Goal: Task Accomplishment & Management: Manage account settings

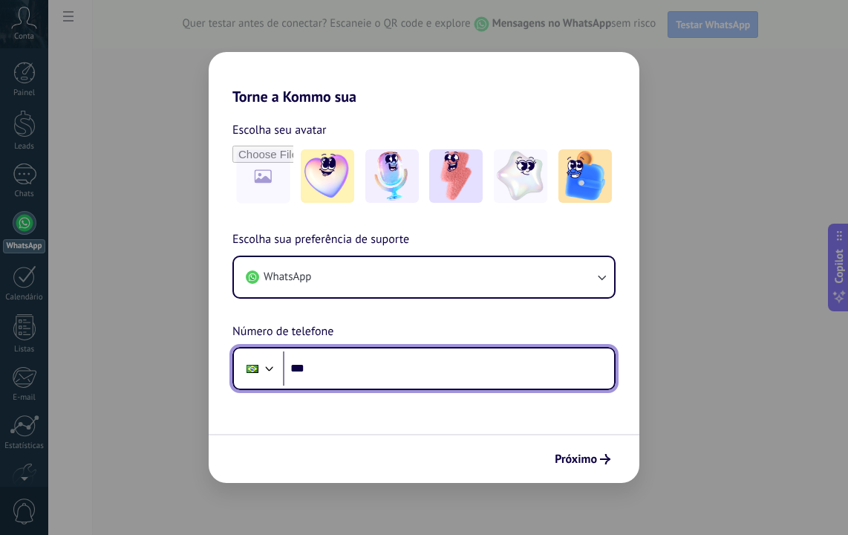
click at [362, 360] on input "***" at bounding box center [448, 368] width 331 height 34
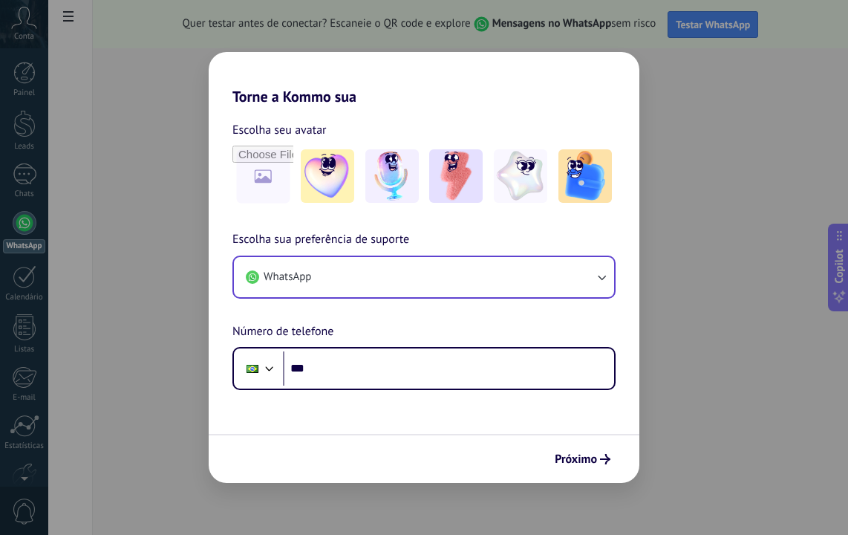
click at [313, 294] on button "WhatsApp" at bounding box center [424, 277] width 380 height 40
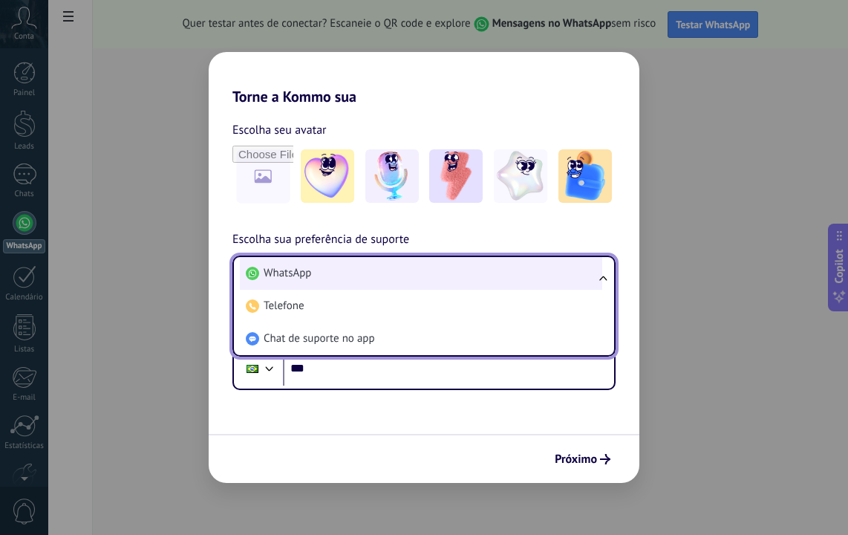
click at [318, 267] on li "WhatsApp" at bounding box center [421, 273] width 363 height 33
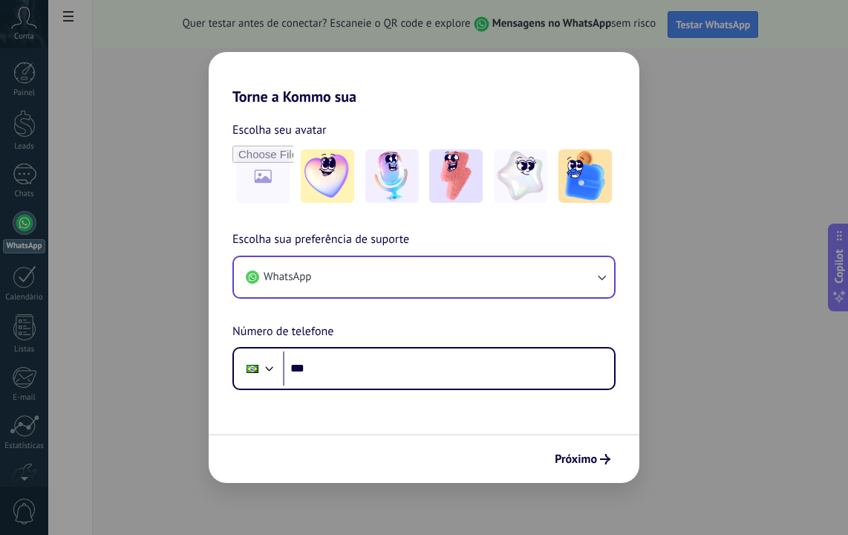
click at [711, 173] on div "Torne a Kommo sua Escolha seu avatar Escolha sua preferência de suporte WhatsAp…" at bounding box center [424, 267] width 848 height 535
click at [316, 292] on button "WhatsApp" at bounding box center [424, 277] width 380 height 40
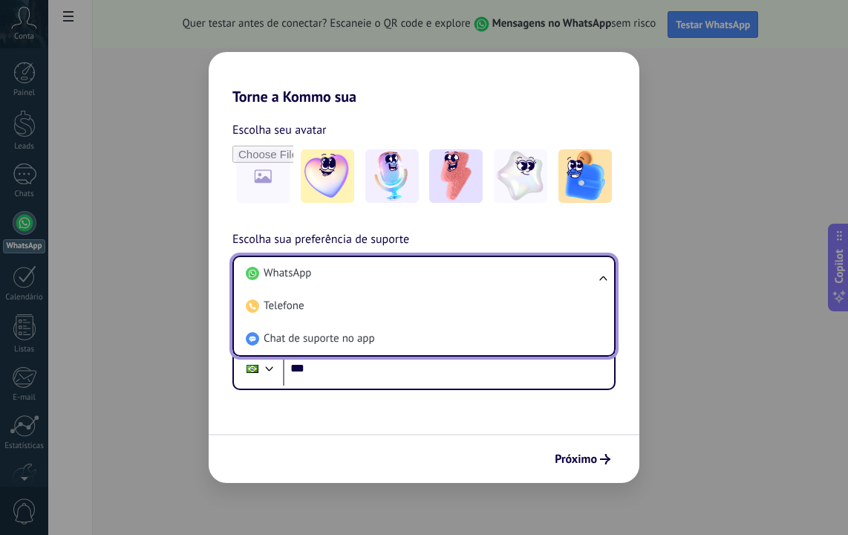
click at [300, 428] on form "Escolha seu avatar [PERSON_NAME] sua preferência de suporte WhatsApp WhatsApp T…" at bounding box center [424, 293] width 431 height 377
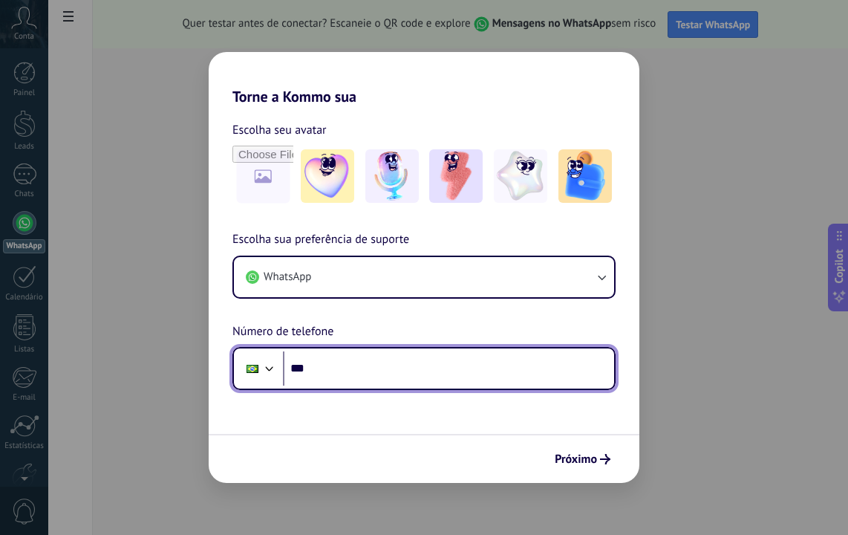
click at [341, 364] on input "***" at bounding box center [448, 368] width 331 height 34
type input "**********"
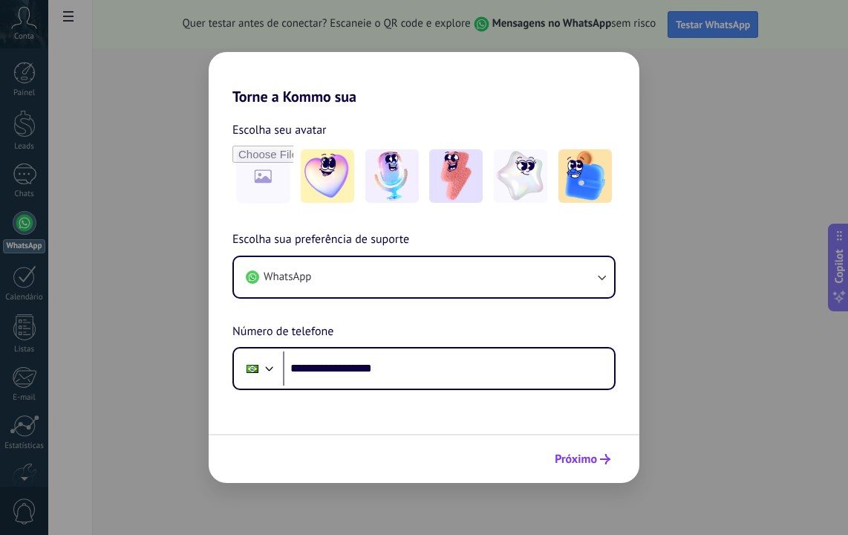
click at [576, 458] on span "Próximo" at bounding box center [576, 459] width 42 height 10
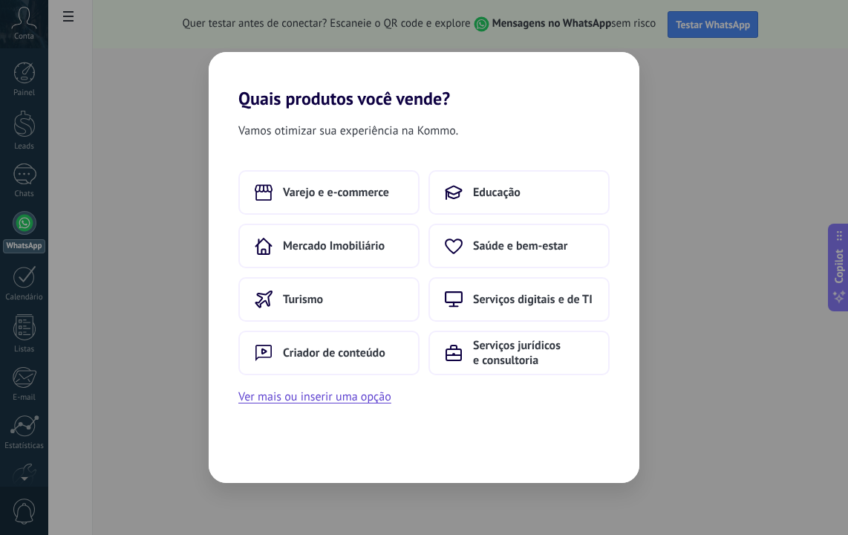
click at [488, 268] on div "Varejo e e-commerce Educação Mercado Imobiliário Saúde e bem-estar Turismo Serv…" at bounding box center [423, 272] width 371 height 205
click at [488, 259] on button "Saúde e bem-estar" at bounding box center [519, 246] width 181 height 45
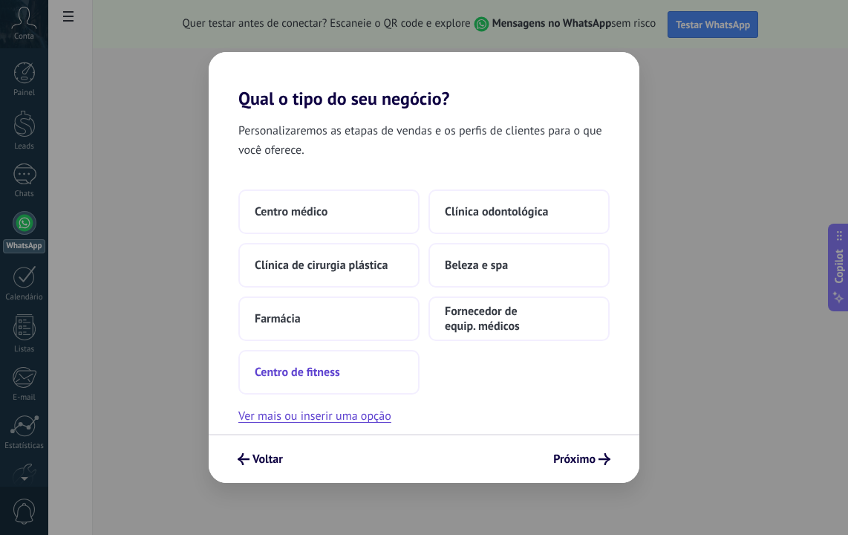
click at [327, 379] on span "Centro de fitness" at bounding box center [297, 372] width 85 height 15
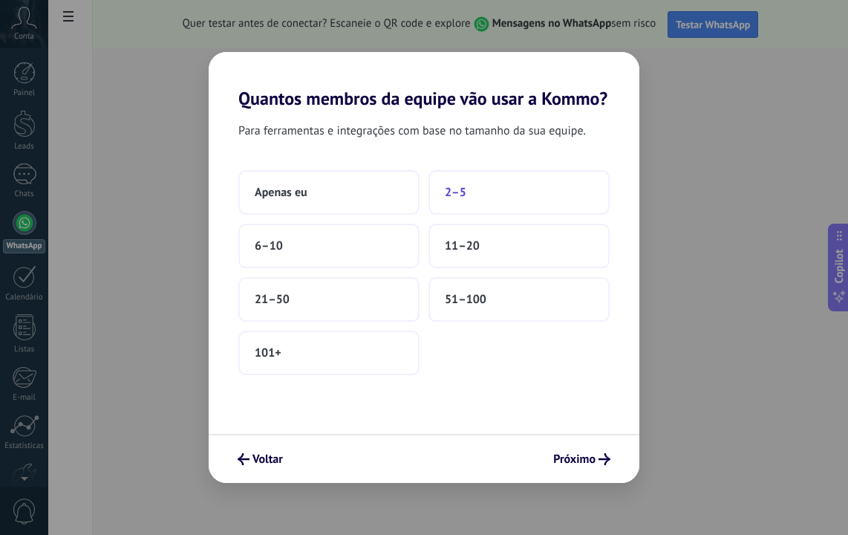
click at [471, 192] on button "2–5" at bounding box center [519, 192] width 181 height 45
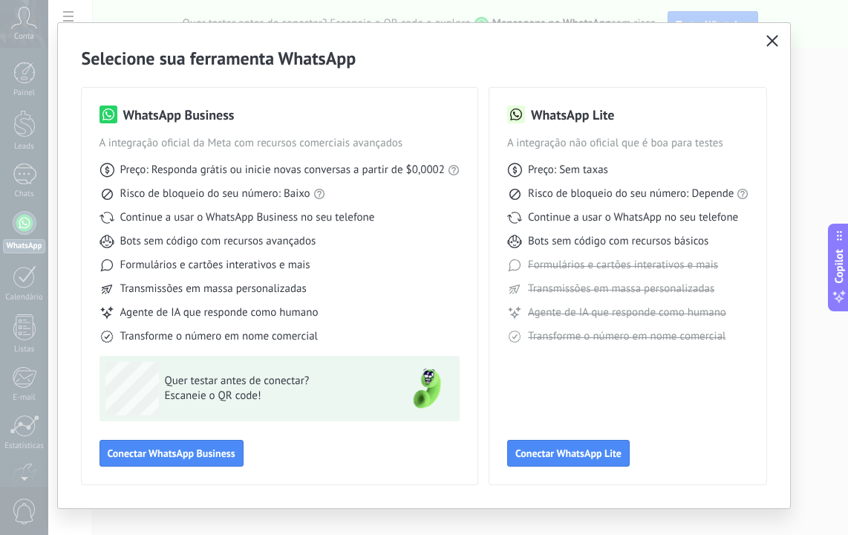
click at [770, 40] on icon "button" at bounding box center [773, 41] width 12 height 12
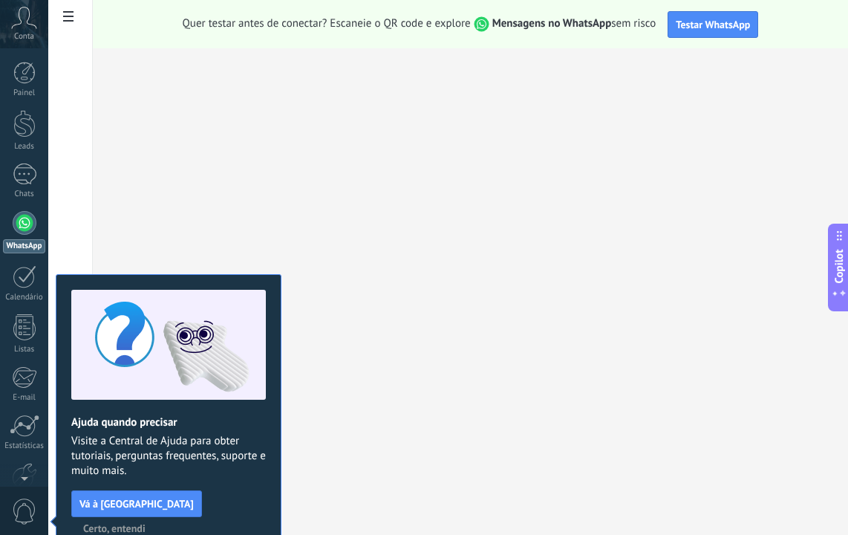
click at [146, 523] on span "Certo, entendi" at bounding box center [114, 528] width 62 height 10
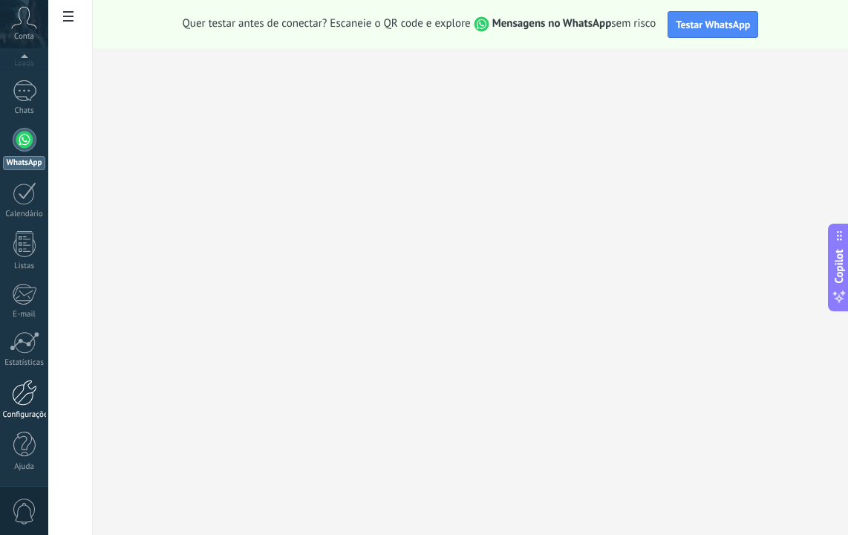
scroll to position [83, 0]
click at [22, 398] on div at bounding box center [24, 393] width 25 height 26
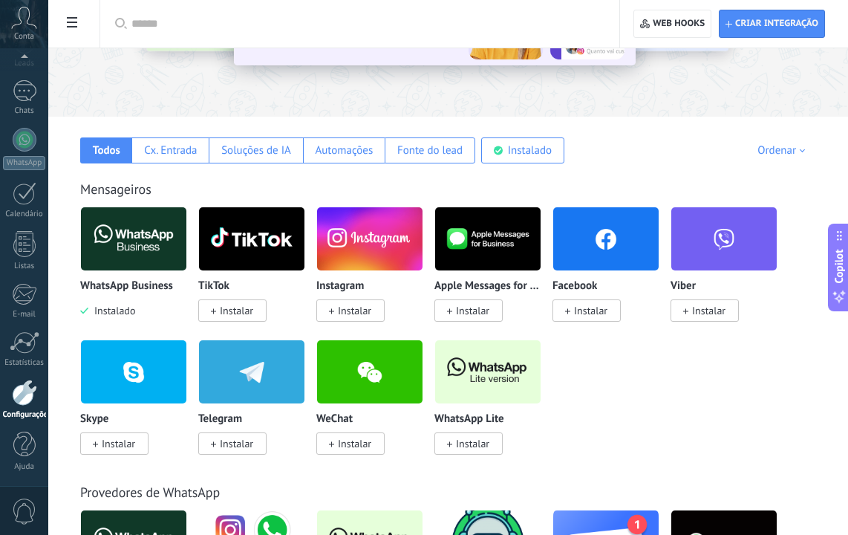
scroll to position [168, 0]
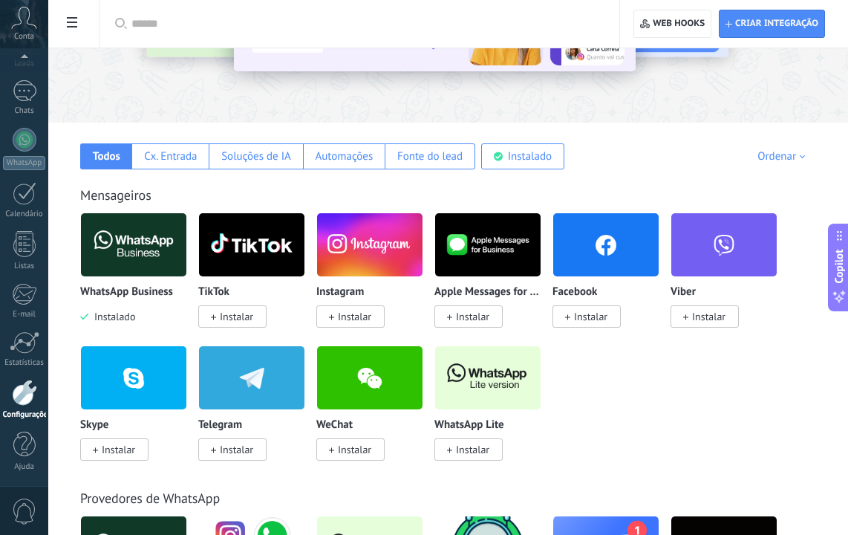
click at [363, 323] on span "Instalar" at bounding box center [354, 316] width 33 height 13
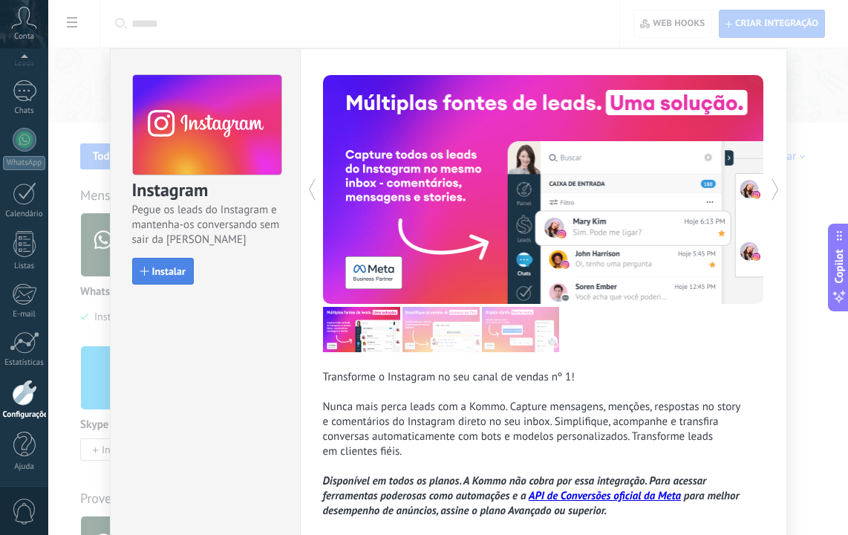
click at [172, 274] on span "Instalar" at bounding box center [168, 271] width 33 height 10
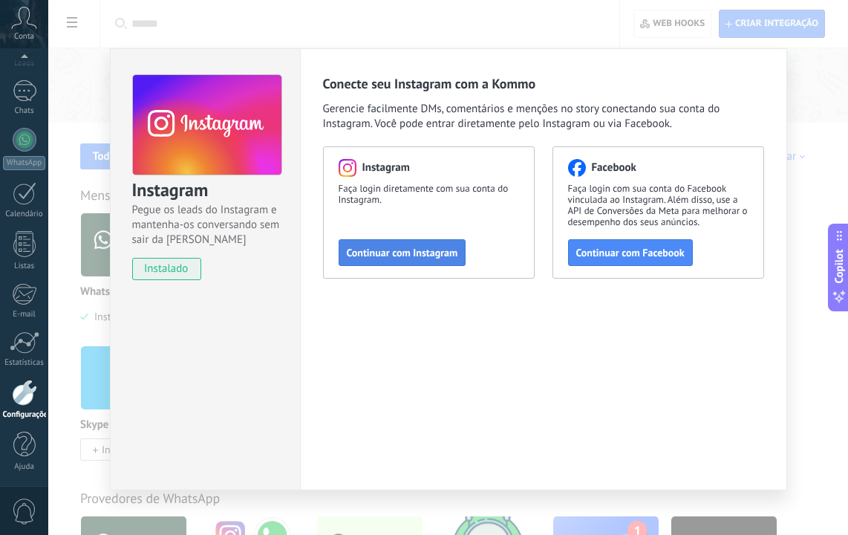
click at [416, 258] on span "Continuar com Instagram" at bounding box center [402, 252] width 111 height 10
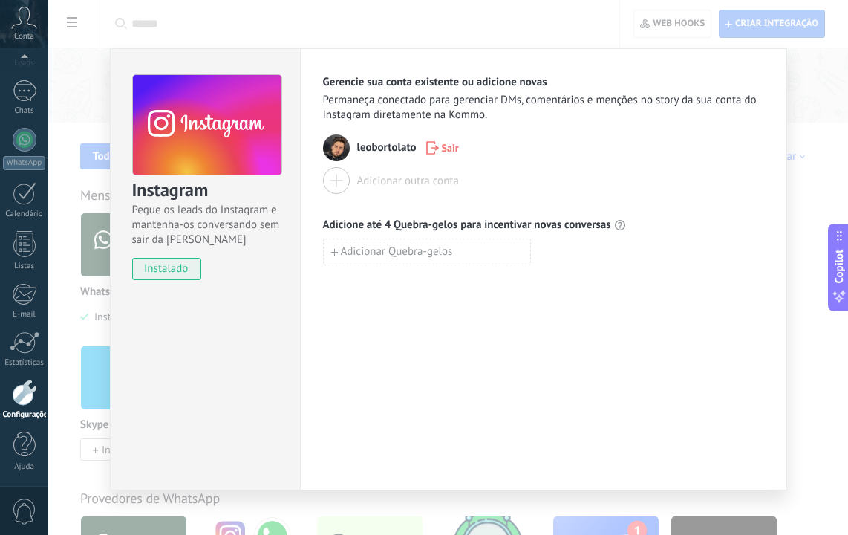
click at [363, 178] on div "Adicionar outra conta" at bounding box center [408, 181] width 102 height 14
click at [333, 184] on div at bounding box center [336, 180] width 27 height 27
click at [345, 187] on div at bounding box center [336, 180] width 27 height 27
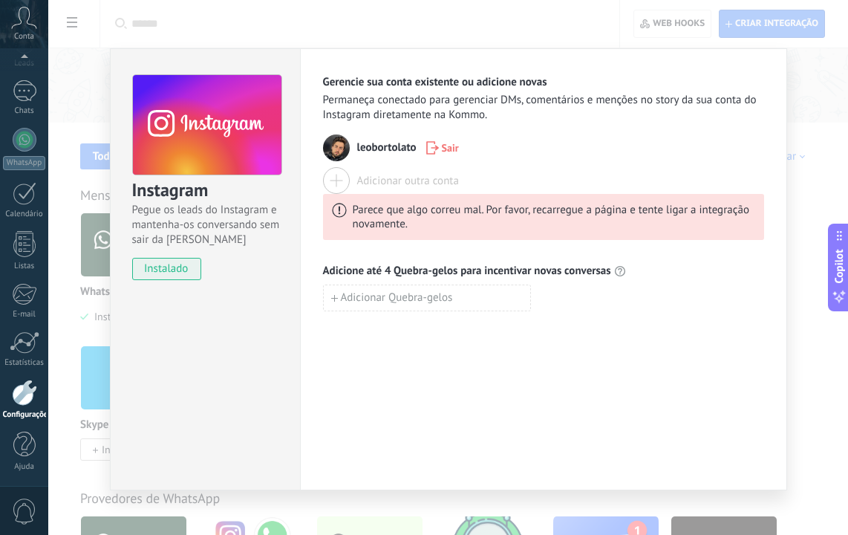
click at [342, 183] on div at bounding box center [336, 180] width 27 height 27
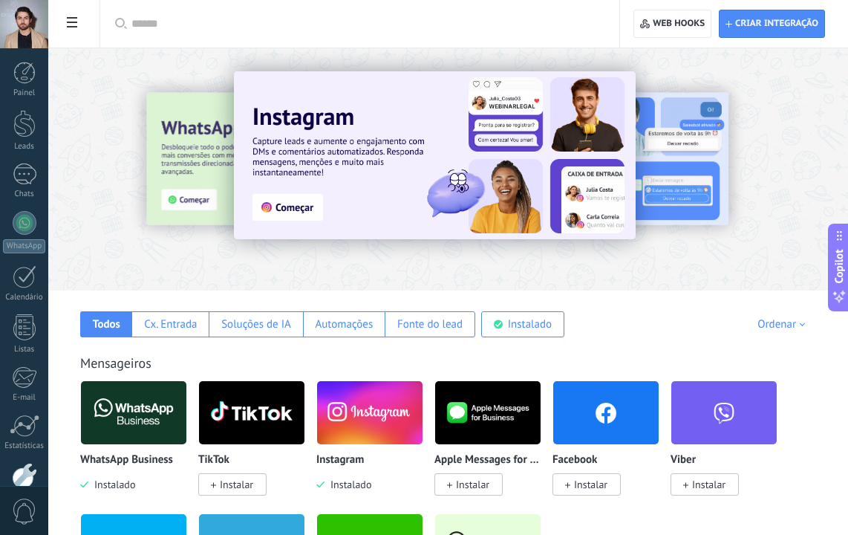
scroll to position [168, 0]
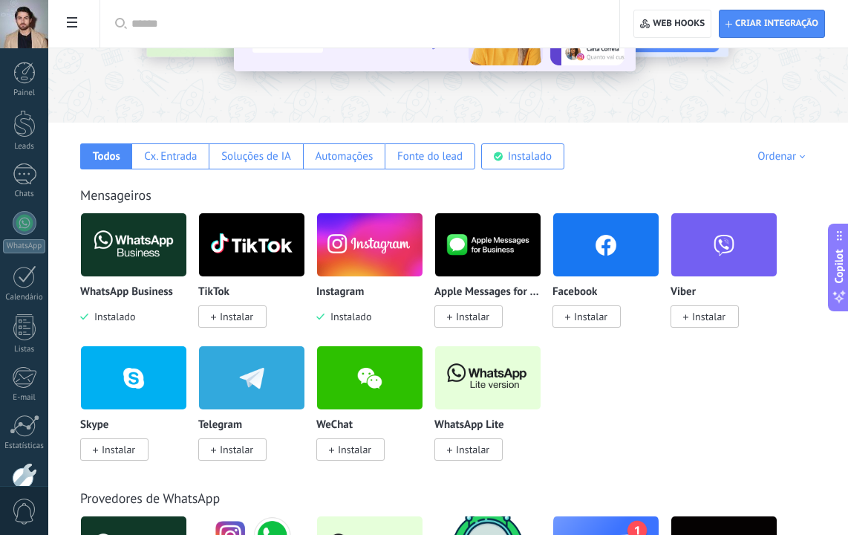
click at [389, 258] on img at bounding box center [369, 245] width 105 height 72
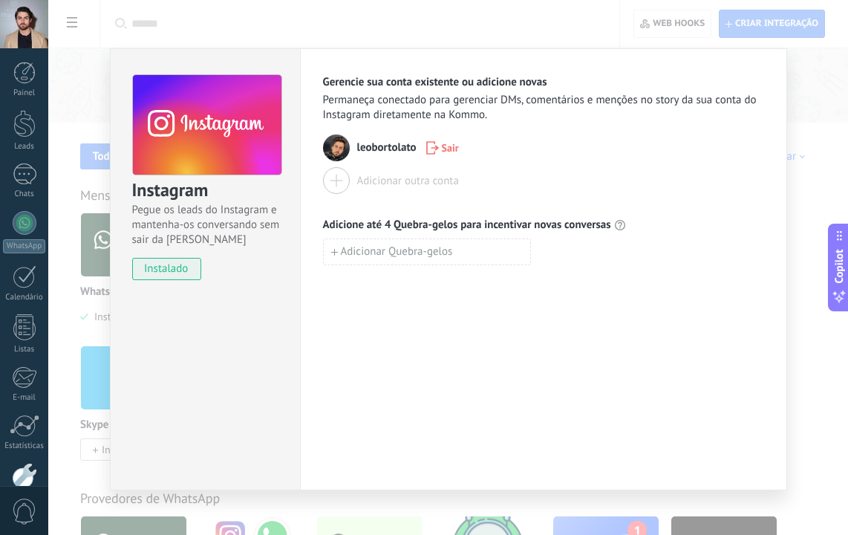
click at [348, 181] on button "Adicionar outra conta" at bounding box center [391, 180] width 136 height 27
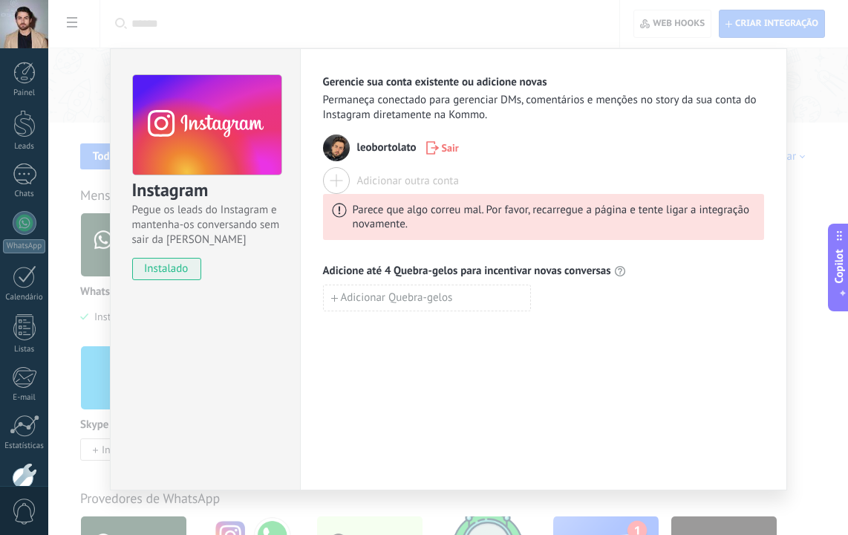
click at [507, 212] on div "Parece que algo correu mal. Por favor, recarregue a página e tente ligar a inte…" at bounding box center [554, 217] width 403 height 28
click at [85, 112] on div "Instagram Pegue os leads do Instagram e mantenha-os conversando sem sair da Kom…" at bounding box center [448, 267] width 800 height 535
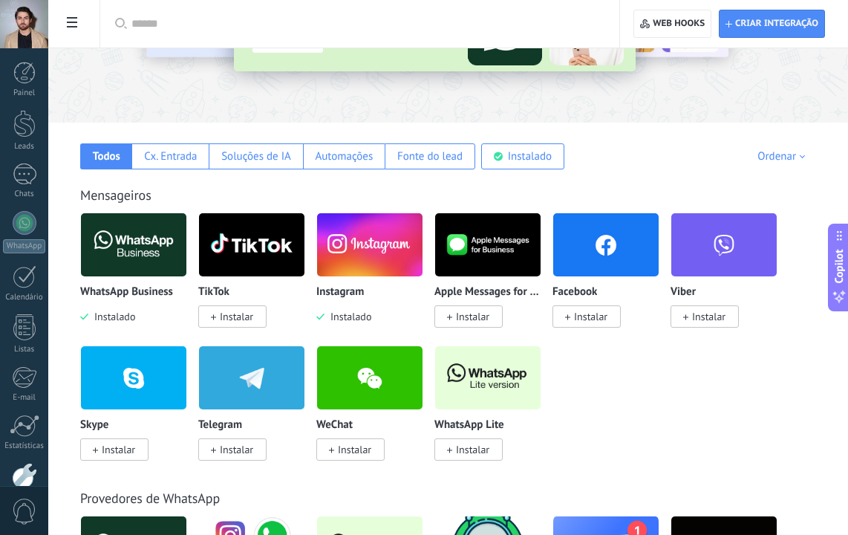
click at [238, 327] on span "Instalar" at bounding box center [232, 316] width 68 height 22
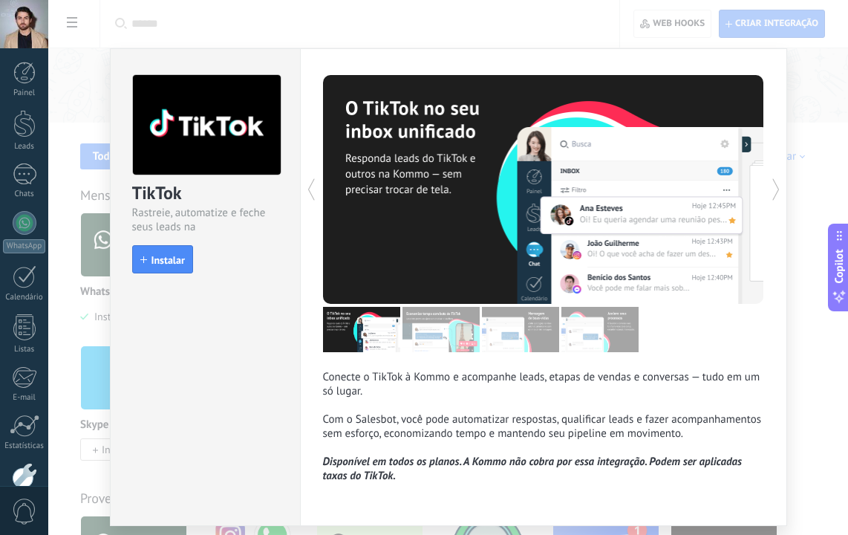
scroll to position [0, 0]
click at [162, 276] on div "TikTok Rastreie, automatize e feche seus leads na Kommo install Instalar" at bounding box center [205, 167] width 189 height 236
click at [178, 256] on span "Instalar" at bounding box center [168, 260] width 33 height 10
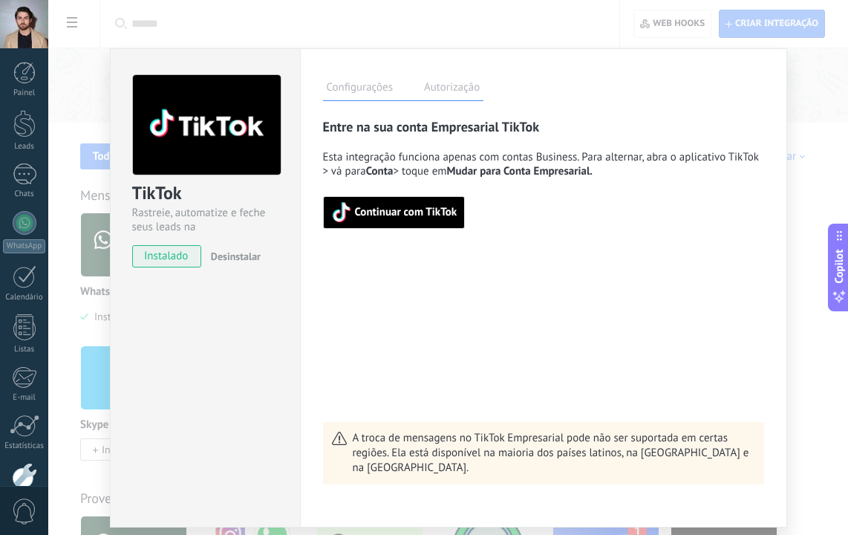
click at [432, 223] on button "Continuar com TikTok" at bounding box center [394, 212] width 143 height 33
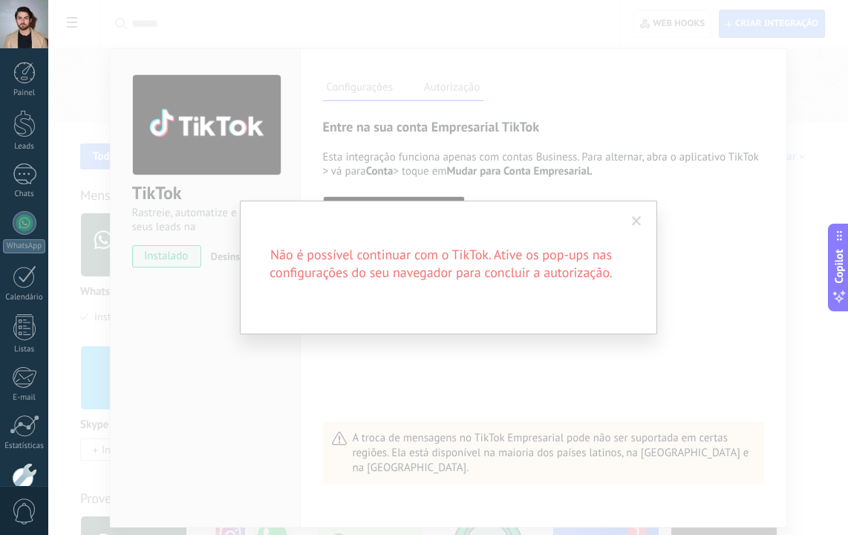
click at [515, 274] on h2 "Não é possível continuar com o TikTok. Ative os pop-ups nas configurações do se…" at bounding box center [441, 264] width 357 height 36
click at [640, 221] on span at bounding box center [637, 221] width 10 height 10
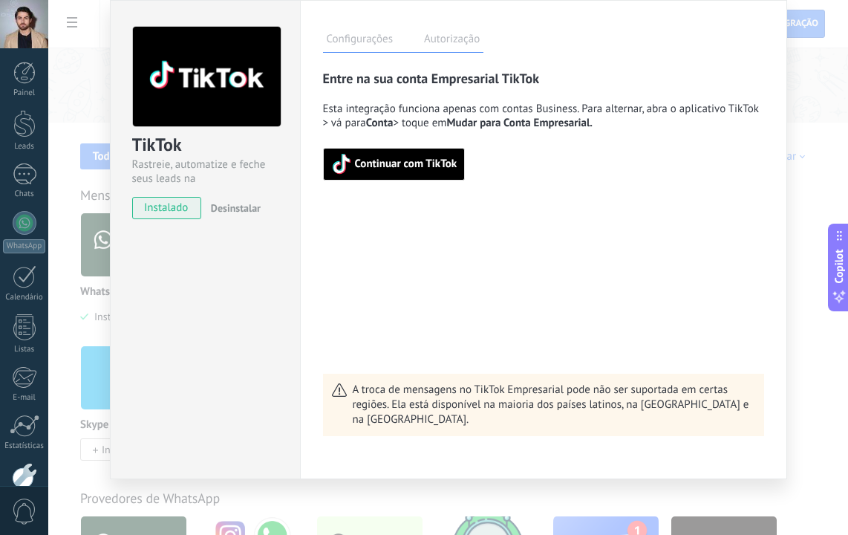
scroll to position [48, 0]
click at [447, 35] on label "Autorização" at bounding box center [451, 41] width 63 height 22
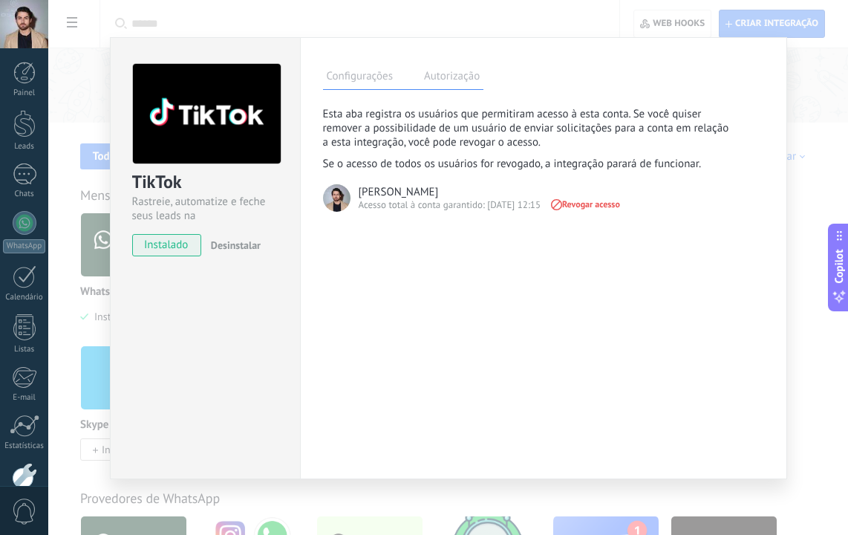
click at [598, 206] on span "Revogar acesso" at bounding box center [584, 204] width 71 height 10
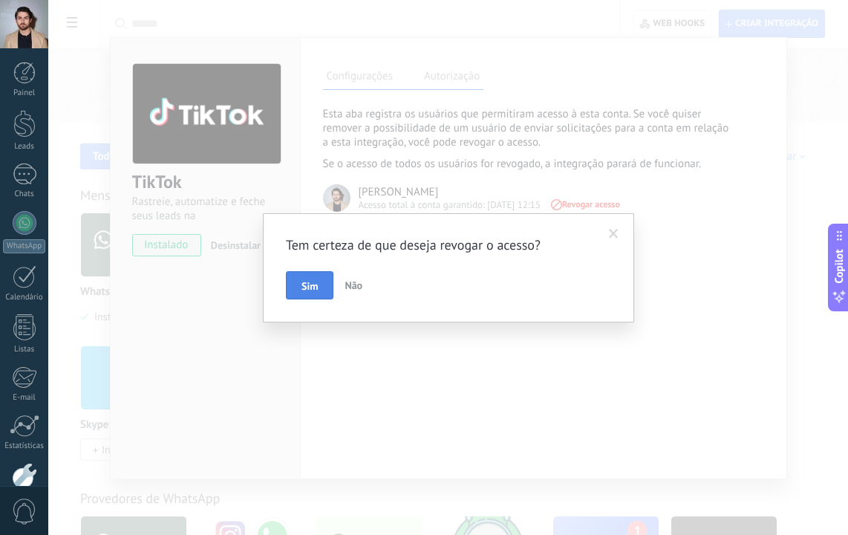
click at [313, 291] on span "Sim" at bounding box center [310, 286] width 16 height 10
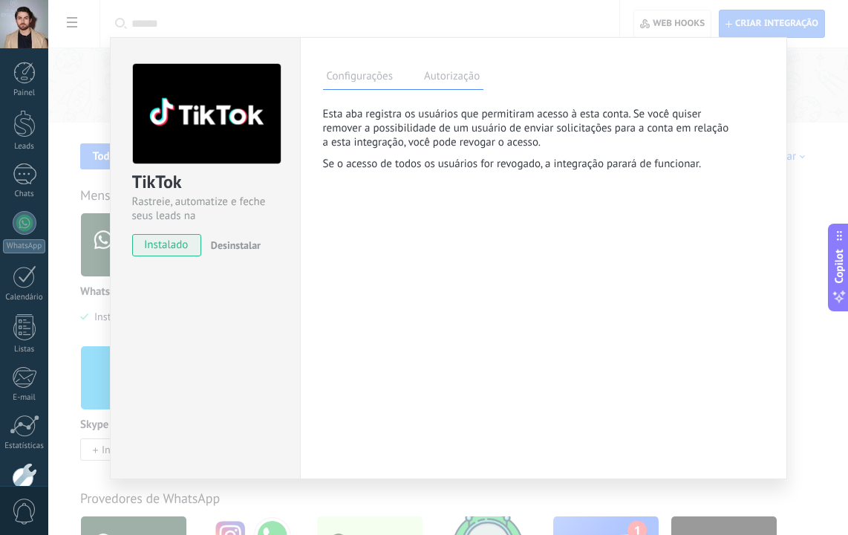
click at [383, 87] on label "Configurações" at bounding box center [360, 79] width 74 height 22
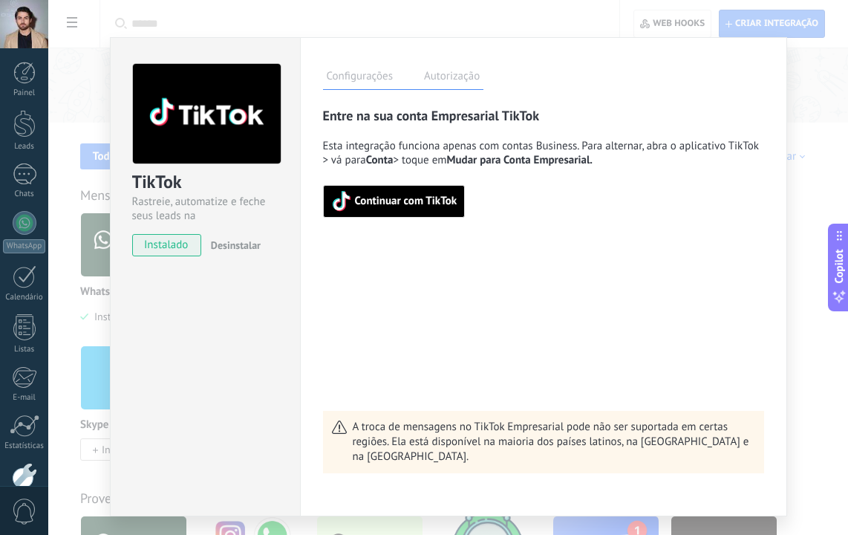
click at [396, 215] on button "Continuar com TikTok" at bounding box center [394, 201] width 143 height 33
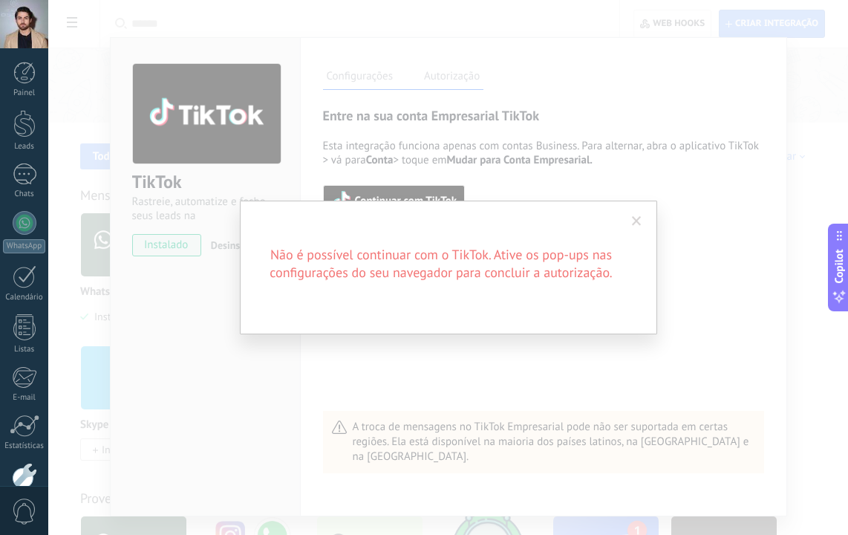
click at [504, 223] on div "Não é possível continuar com o TikTok. Ative os pop-ups nas configurações do se…" at bounding box center [448, 268] width 417 height 134
click at [629, 204] on div "Não é possível continuar com o TikTok. Ative os pop-ups nas configurações do se…" at bounding box center [448, 268] width 417 height 134
click at [641, 209] on span at bounding box center [637, 221] width 25 height 25
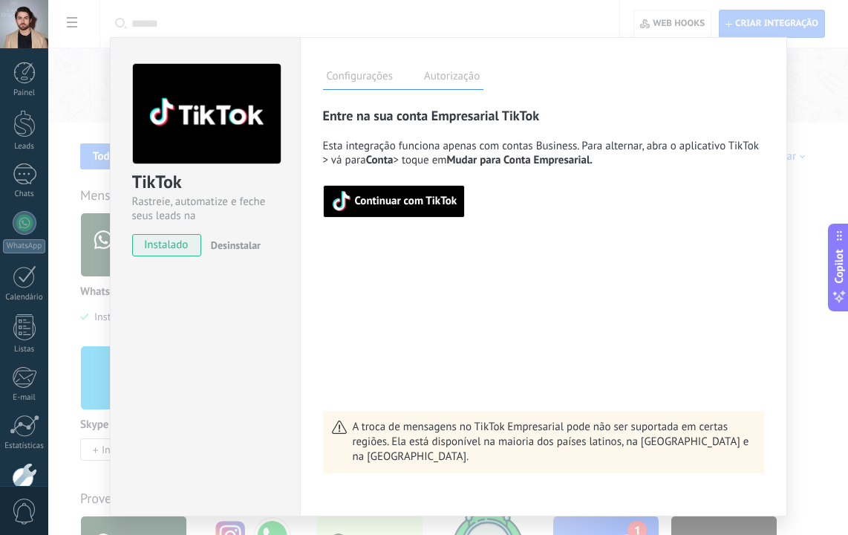
click at [424, 74] on label "Autorização" at bounding box center [451, 79] width 63 height 22
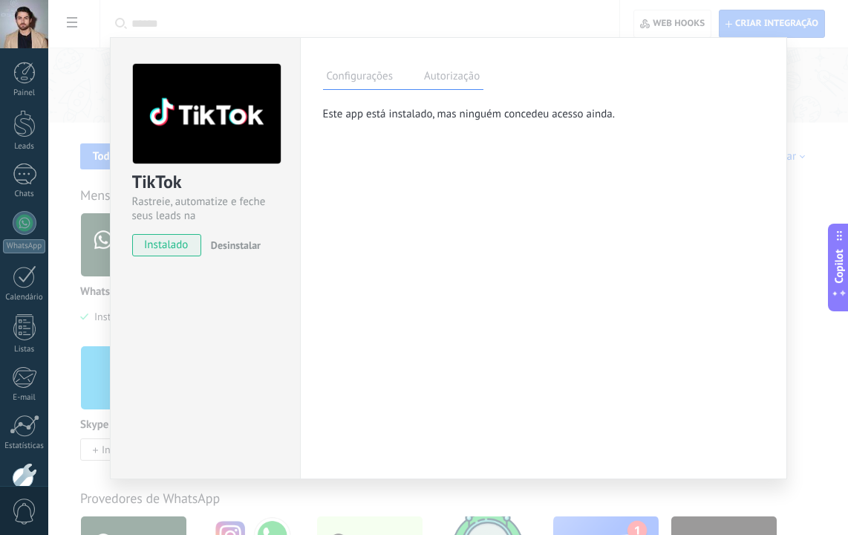
click at [219, 242] on span "Desinstalar" at bounding box center [236, 244] width 50 height 13
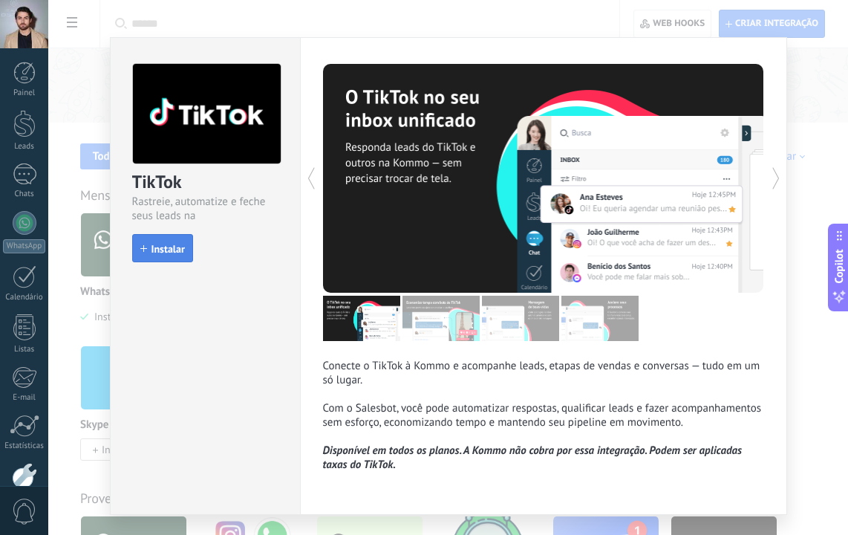
click at [160, 238] on button "Instalar" at bounding box center [162, 248] width 61 height 28
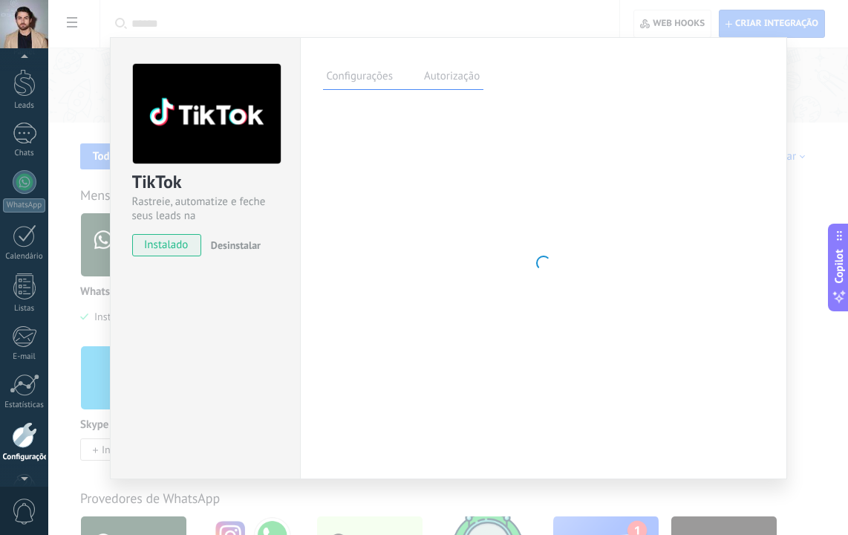
scroll to position [83, 0]
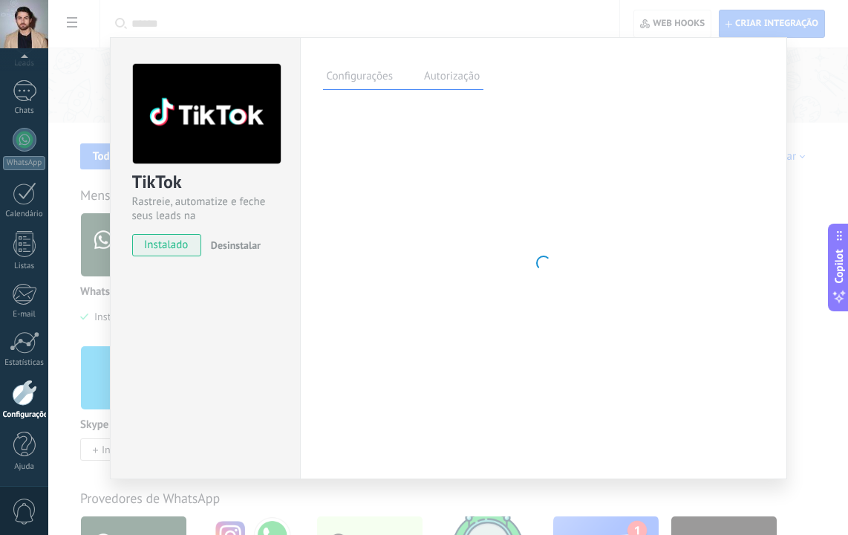
click at [452, 75] on label "Autorização" at bounding box center [451, 79] width 63 height 22
click at [353, 78] on label "Configurações" at bounding box center [360, 79] width 74 height 22
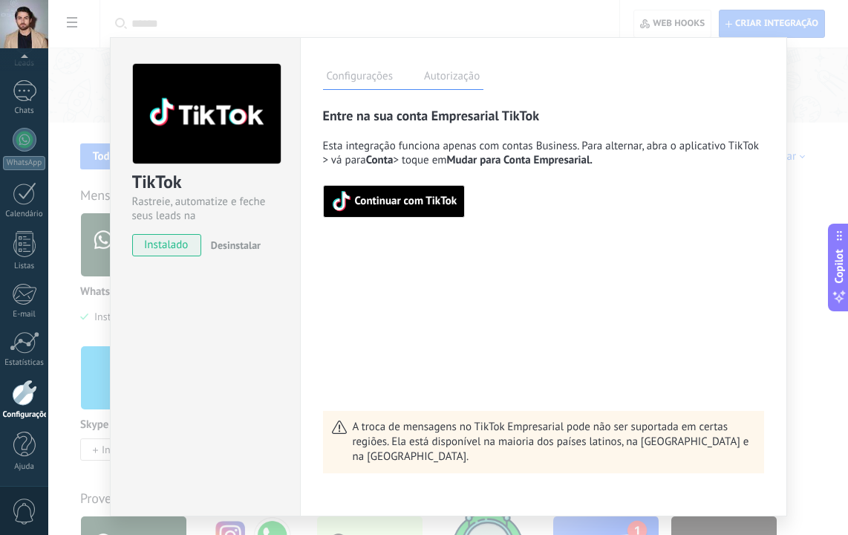
click at [405, 207] on span "Continuar com TikTok" at bounding box center [406, 201] width 103 height 10
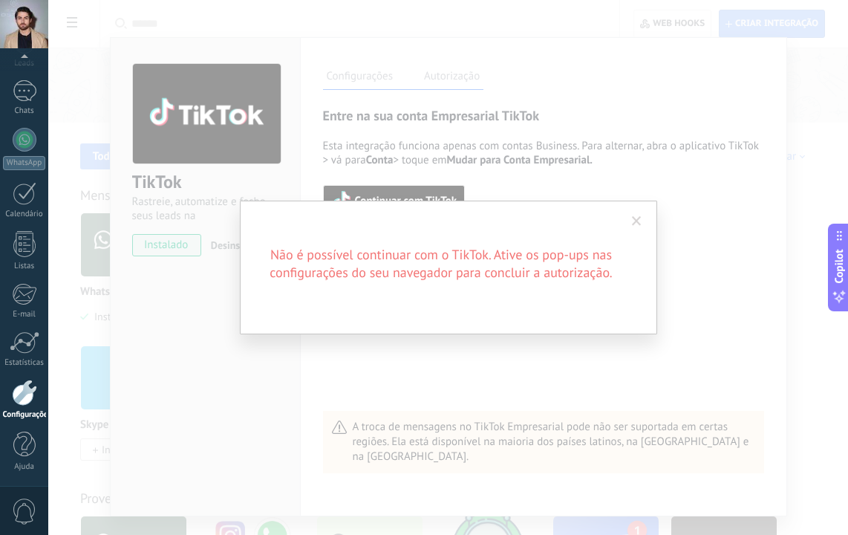
click at [632, 222] on span at bounding box center [637, 221] width 10 height 10
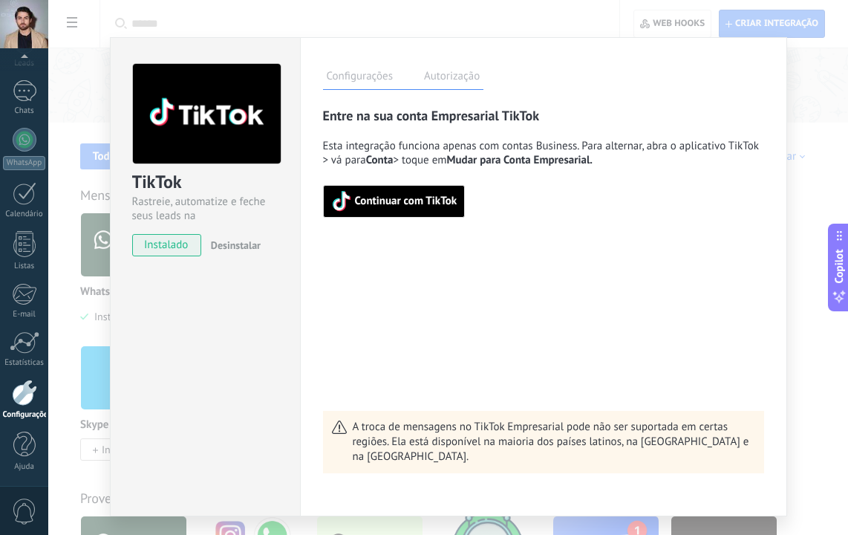
click at [803, 97] on div "TikTok Rastreie, automatize e feche seus leads na Kommo instalado Desinstalar C…" at bounding box center [448, 267] width 800 height 535
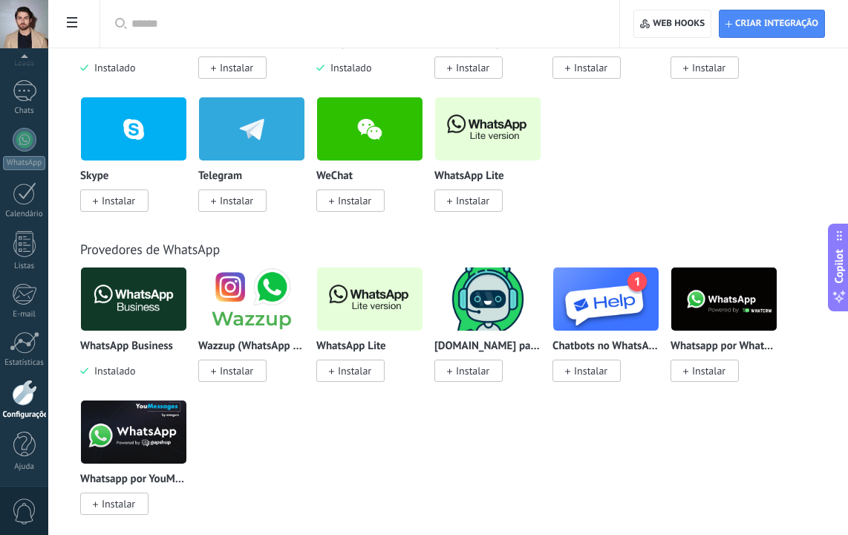
scroll to position [421, 0]
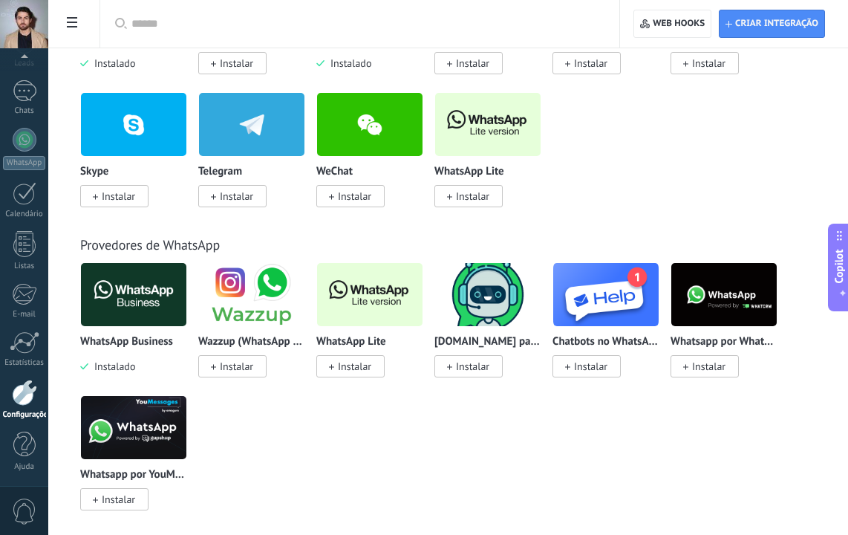
click at [110, 360] on span "Instalado" at bounding box center [111, 366] width 47 height 13
click at [132, 329] on div "WhatsApp Business Instalado" at bounding box center [133, 317] width 107 height 111
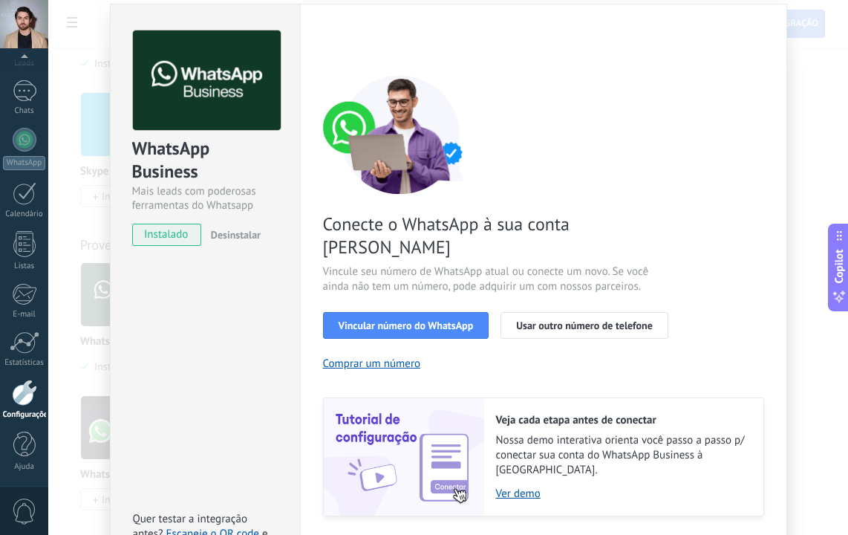
scroll to position [39, 0]
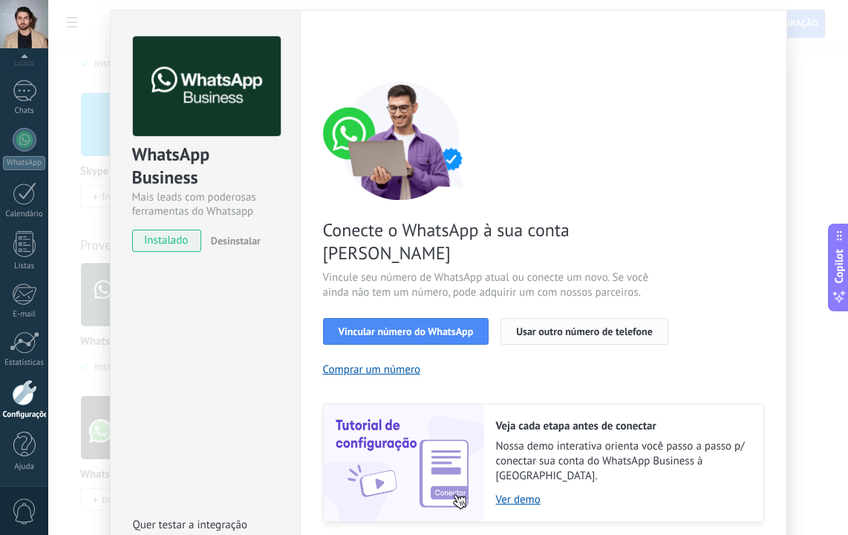
click at [538, 326] on span "Usar outro número de telefone" at bounding box center [584, 331] width 137 height 10
click at [424, 326] on span "Vincular número do WhatsApp" at bounding box center [406, 331] width 135 height 10
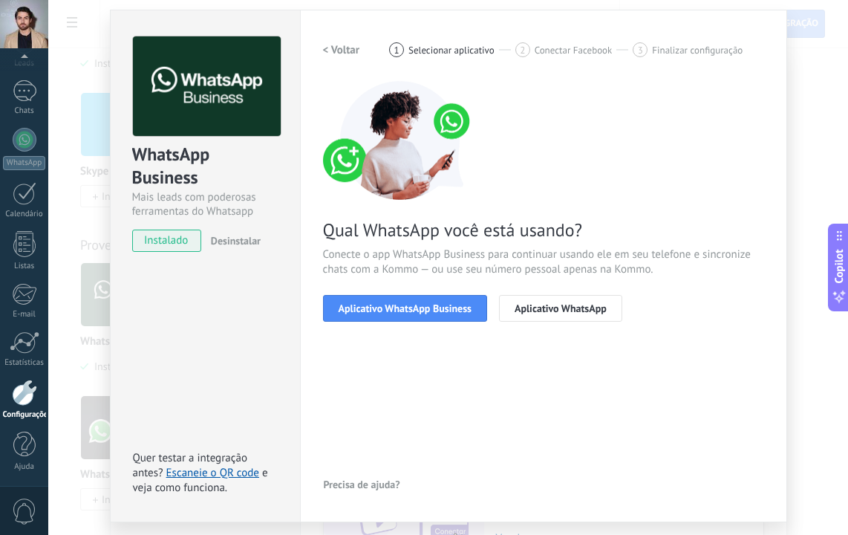
click at [86, 87] on div "WhatsApp Business Mais leads com poderosas ferramentas do Whatsapp instalado De…" at bounding box center [448, 267] width 800 height 535
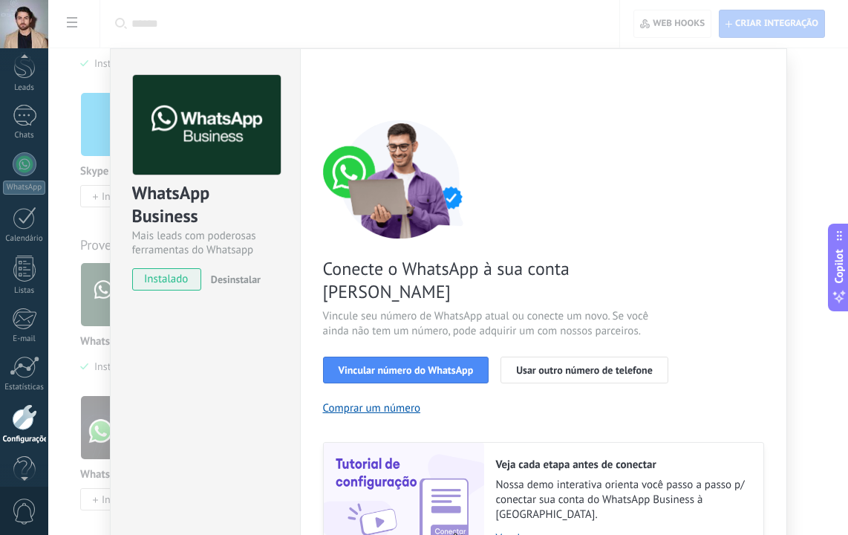
click at [39, 65] on div at bounding box center [24, 59] width 48 height 22
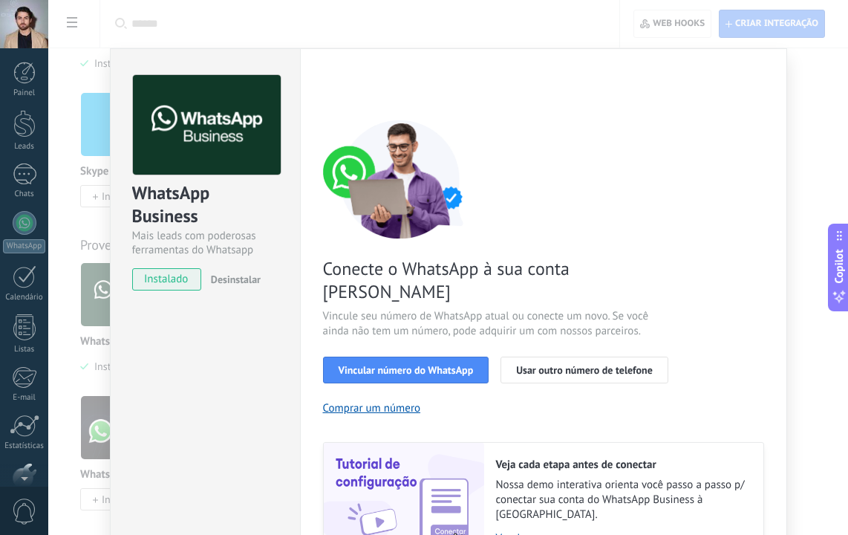
scroll to position [83, 0]
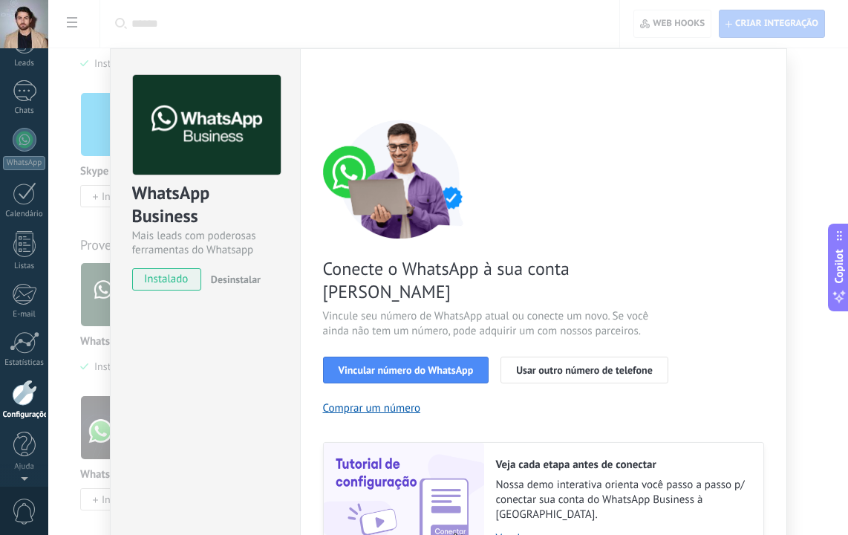
click at [74, 68] on div "WhatsApp Business Mais leads com poderosas ferramentas do Whatsapp instalado De…" at bounding box center [448, 267] width 800 height 535
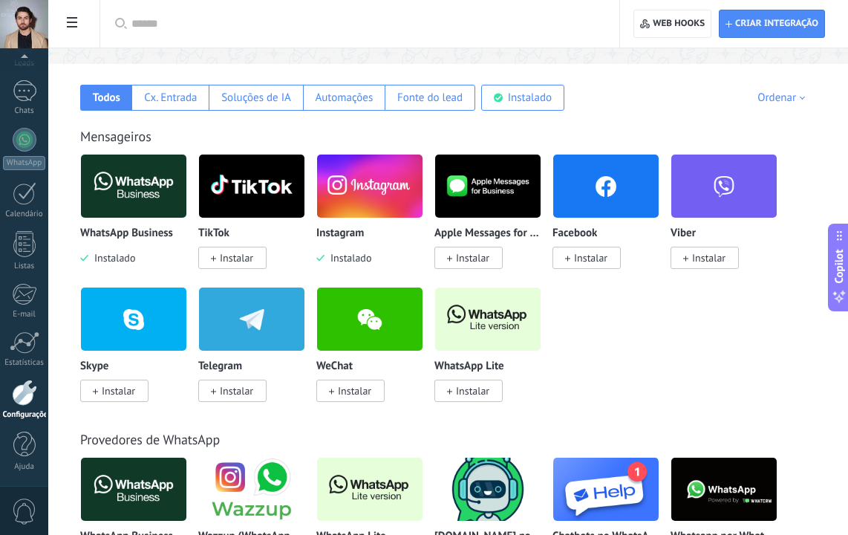
scroll to position [208, 0]
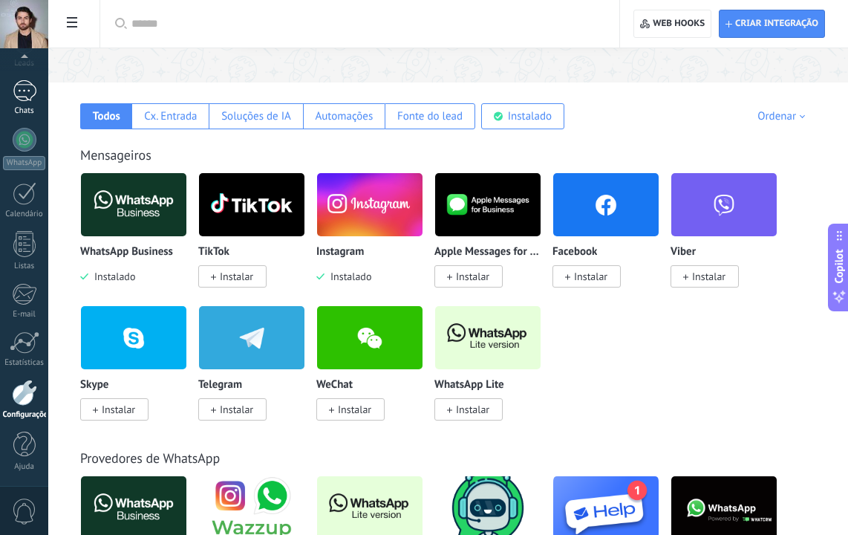
click at [16, 90] on div at bounding box center [25, 91] width 24 height 22
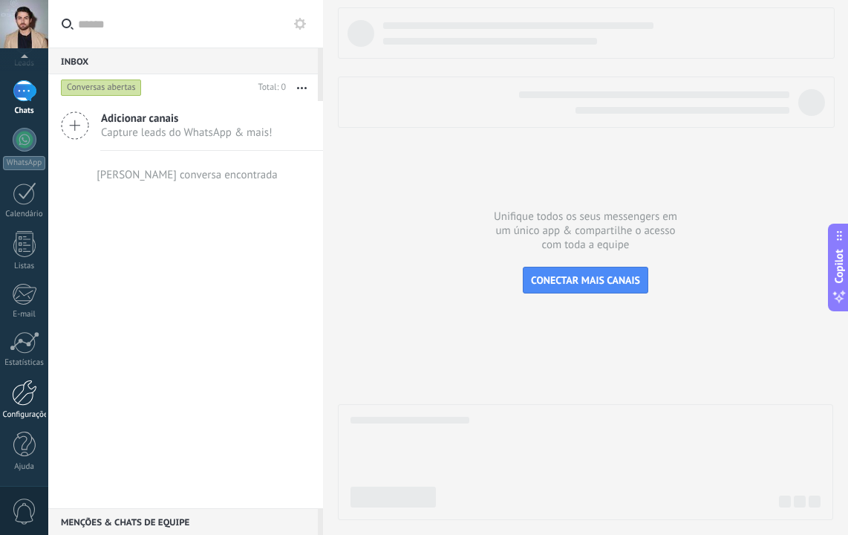
click at [24, 405] on div at bounding box center [24, 393] width 25 height 26
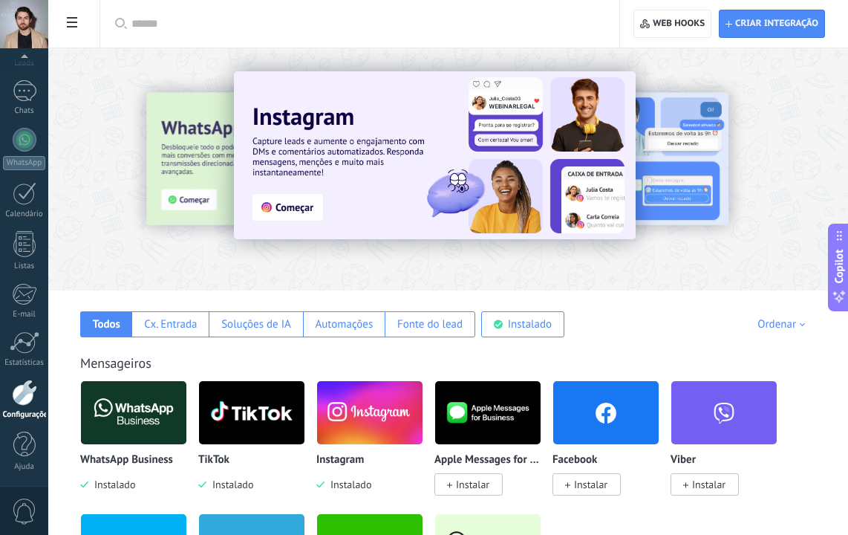
click at [75, 26] on icon at bounding box center [72, 22] width 10 height 10
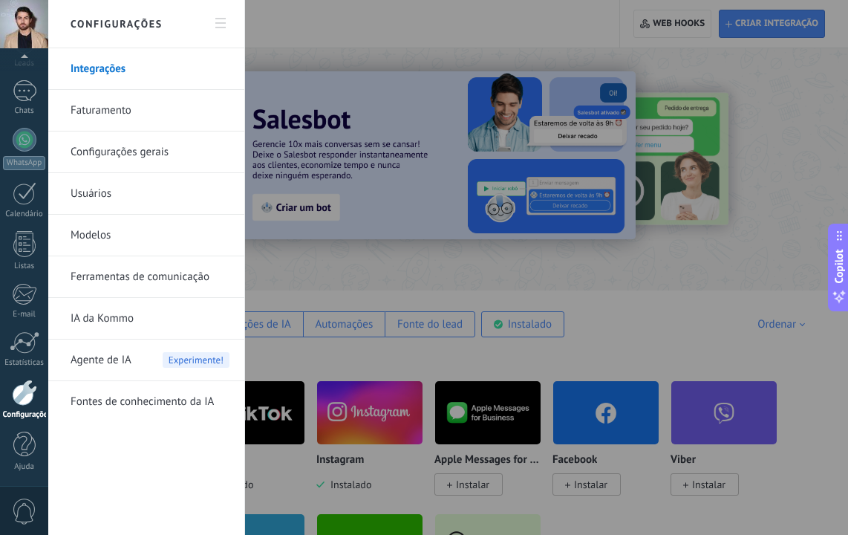
click at [104, 191] on link "Usuários" at bounding box center [150, 194] width 159 height 42
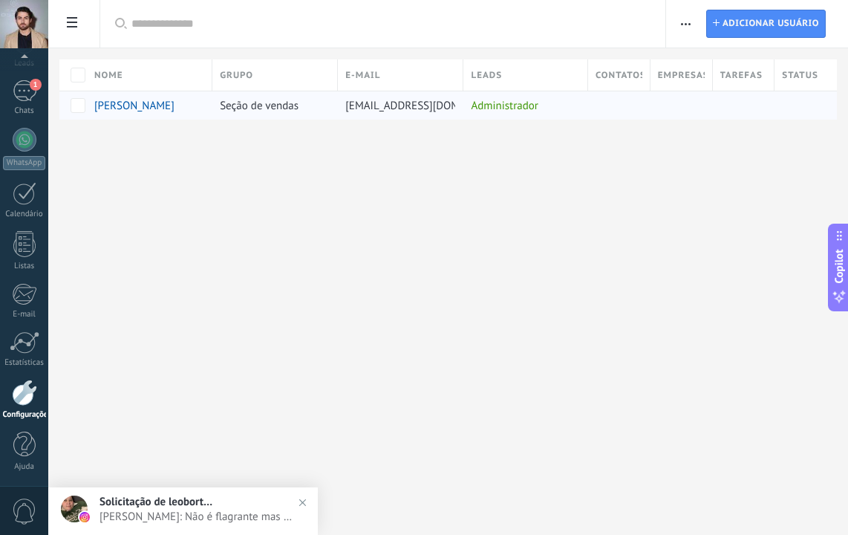
click at [524, 111] on div "Administrador" at bounding box center [522, 105] width 117 height 28
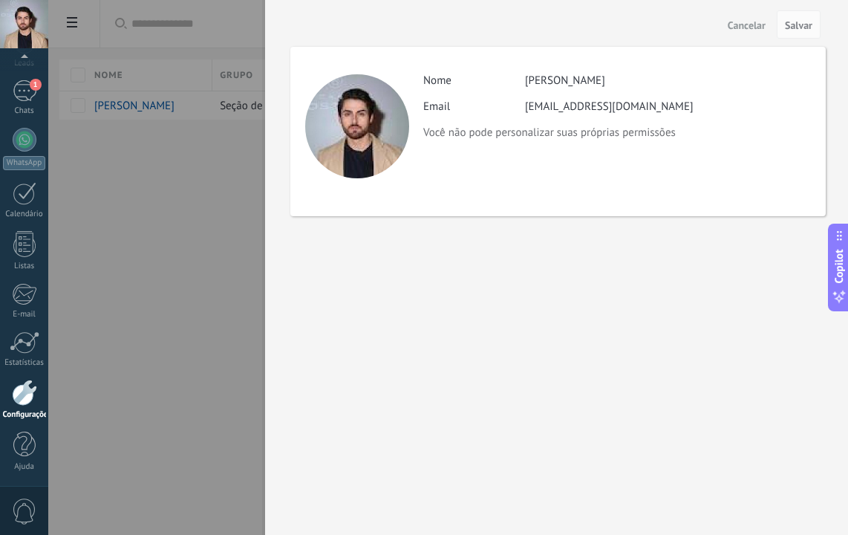
click at [743, 27] on span "Cancelar" at bounding box center [747, 25] width 38 height 10
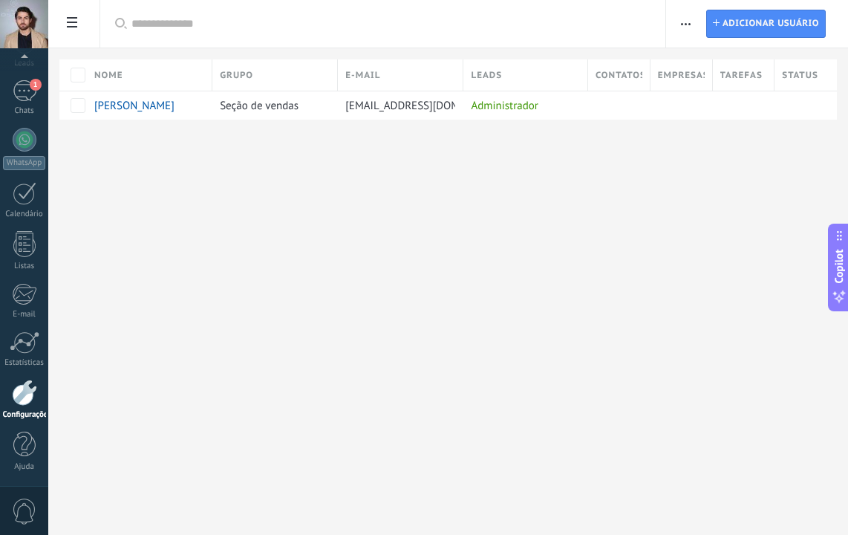
click at [71, 24] on use at bounding box center [72, 22] width 10 height 10
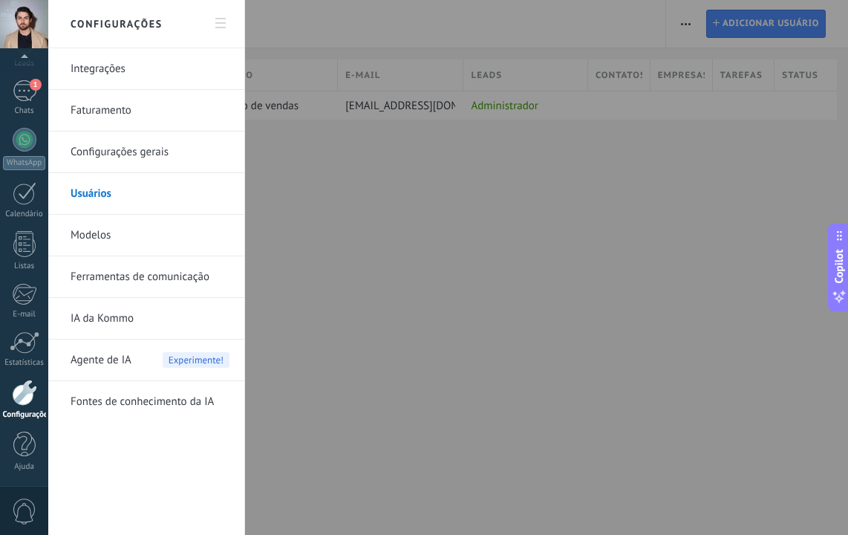
click at [28, 399] on div at bounding box center [24, 393] width 25 height 26
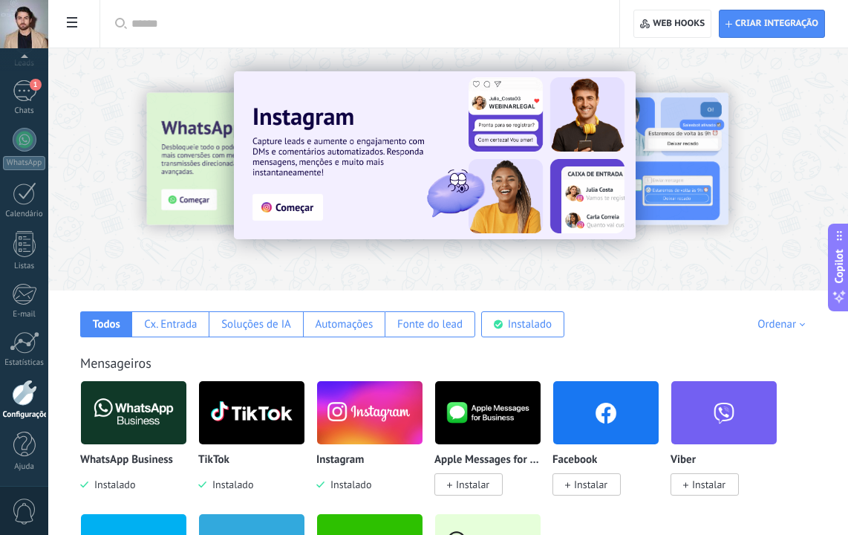
click at [67, 34] on span at bounding box center [71, 24] width 25 height 29
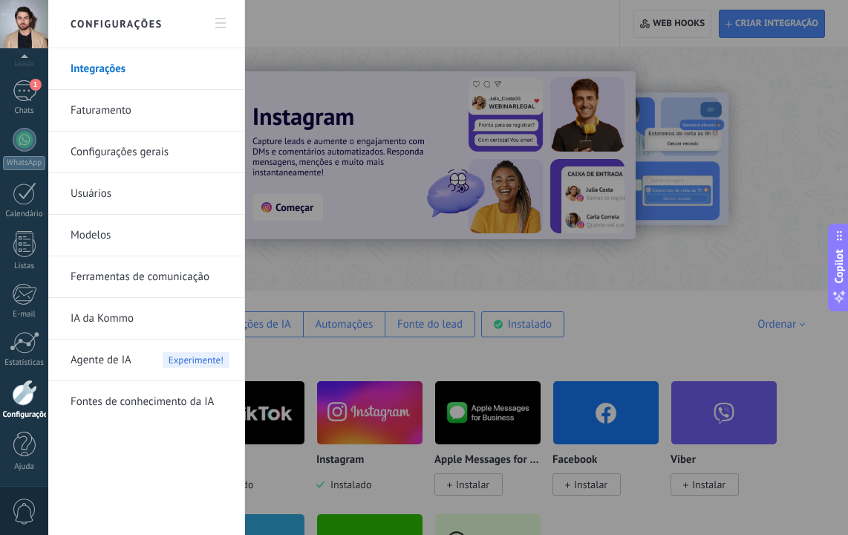
click at [115, 152] on link "Configurações gerais" at bounding box center [150, 152] width 159 height 42
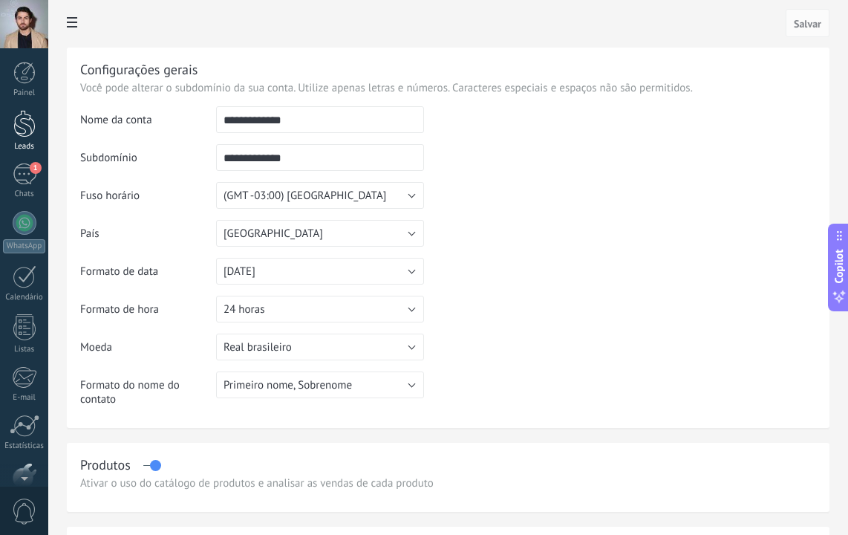
click at [22, 134] on div at bounding box center [24, 123] width 22 height 27
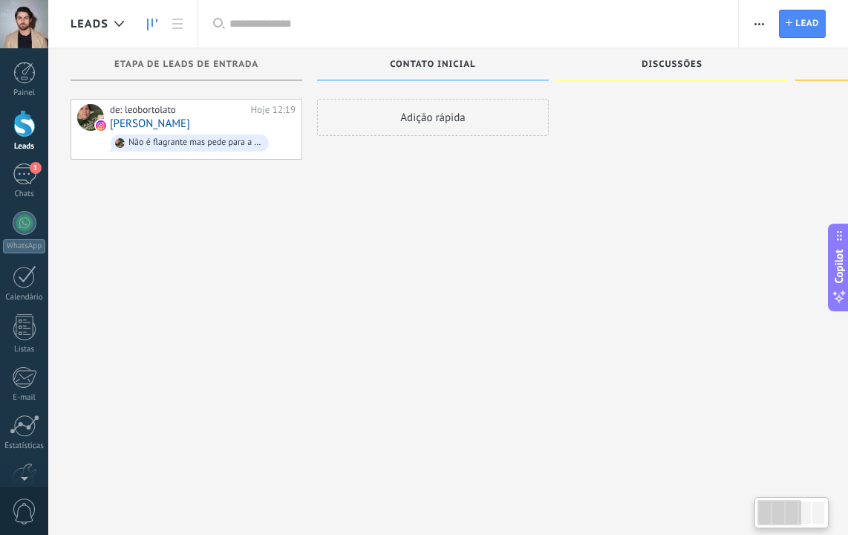
click at [28, 38] on div at bounding box center [24, 24] width 48 height 48
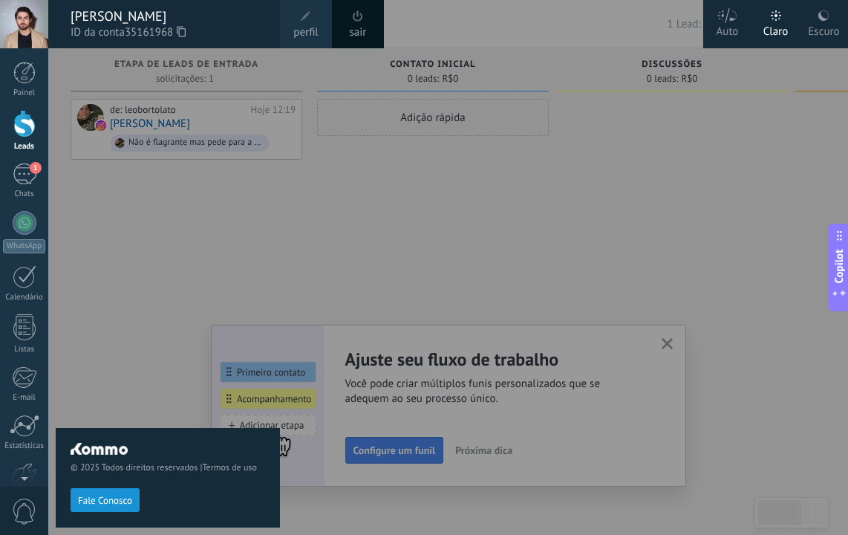
click at [290, 27] on link "perfil" at bounding box center [306, 24] width 52 height 48
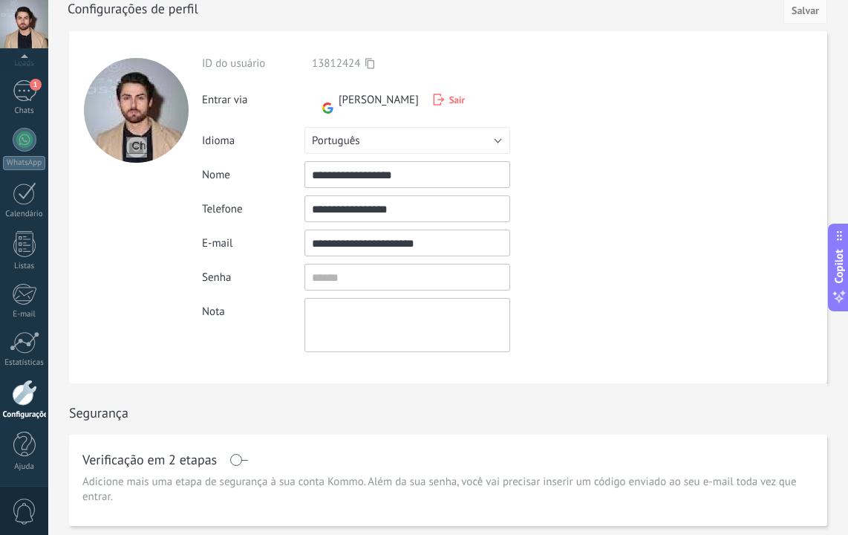
scroll to position [15, 0]
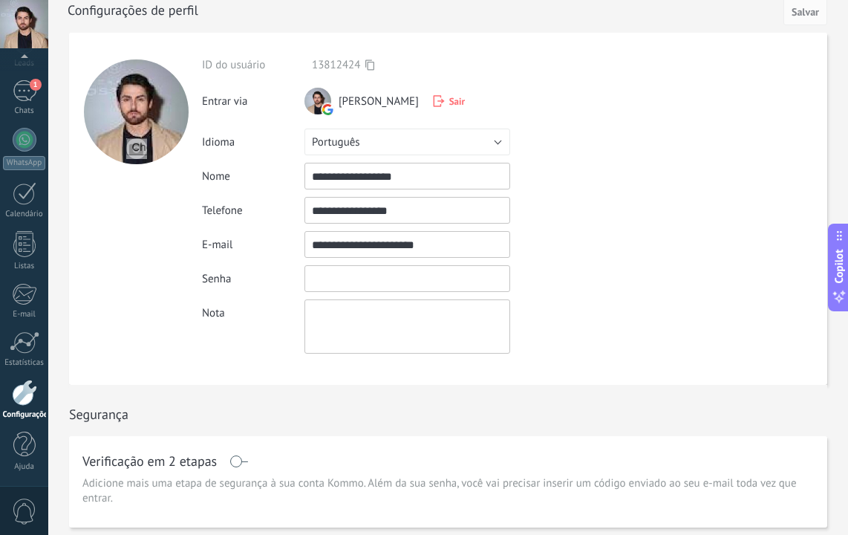
click at [335, 273] on input "textbox" at bounding box center [408, 278] width 206 height 27
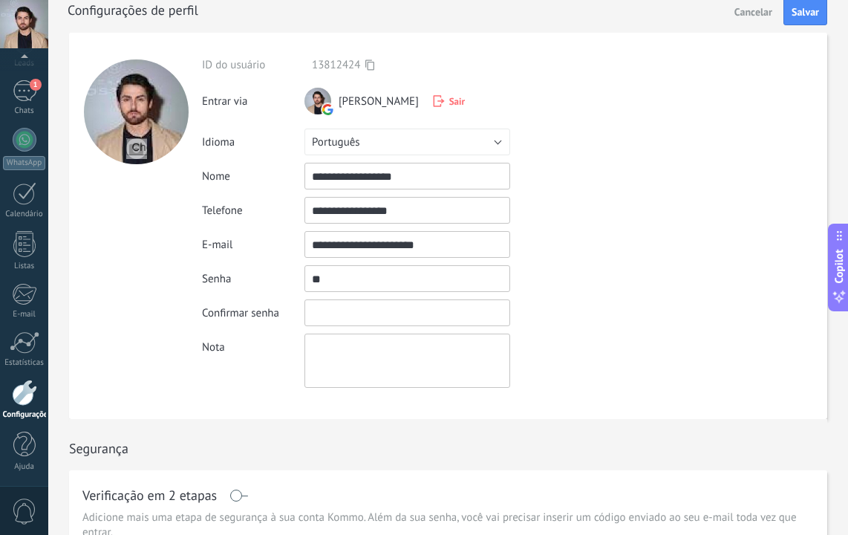
type input "*"
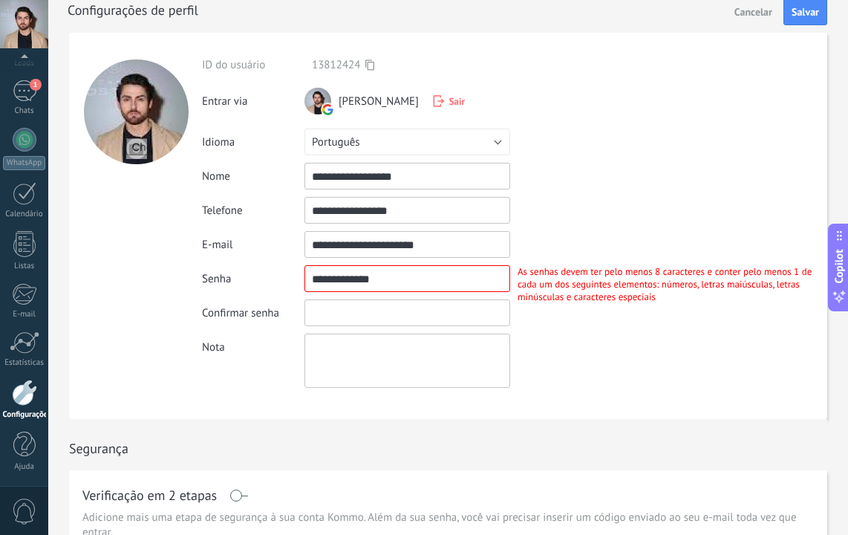
scroll to position [0, 0]
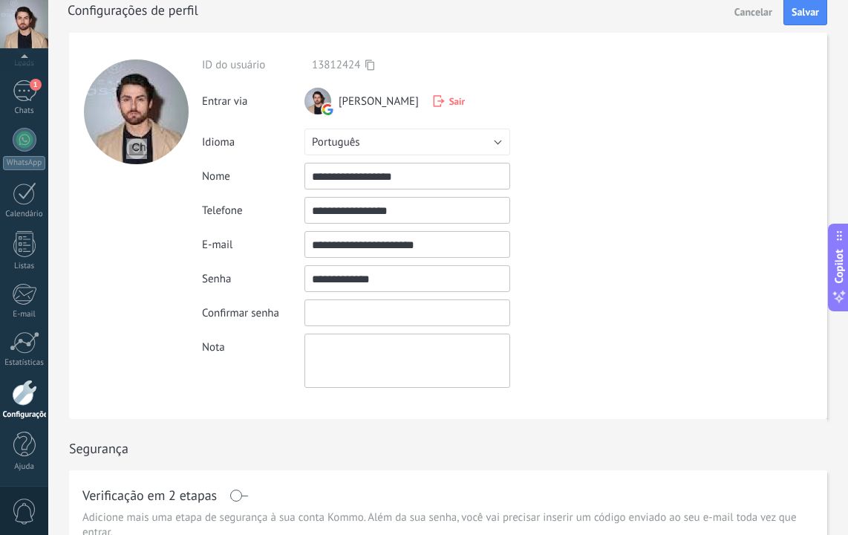
drag, startPoint x: 449, startPoint y: 289, endPoint x: 261, endPoint y: 276, distance: 188.4
click at [261, 276] on div "Senha As senhas devem ter pelo menos 8 caracteres e conter pelo menos 1 de cada…" at bounding box center [514, 278] width 625 height 27
drag, startPoint x: 402, startPoint y: 276, endPoint x: 198, endPoint y: 260, distance: 204.1
click at [198, 260] on form "**********" at bounding box center [448, 226] width 758 height 386
click at [400, 281] on input "textbox" at bounding box center [408, 278] width 206 height 27
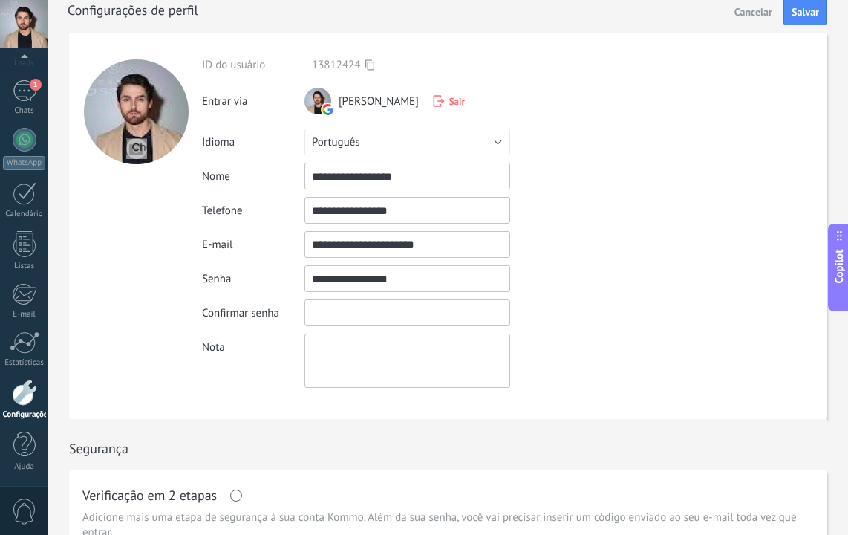
type input "**********"
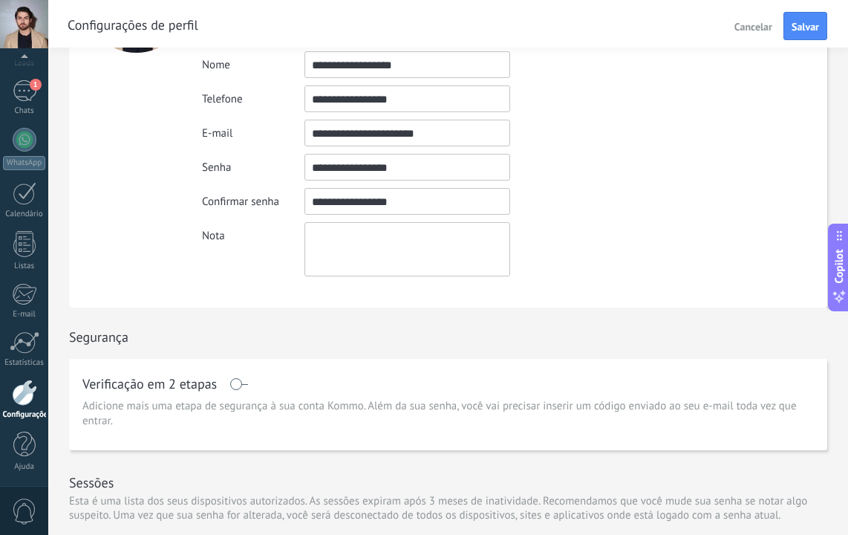
type input "**********"
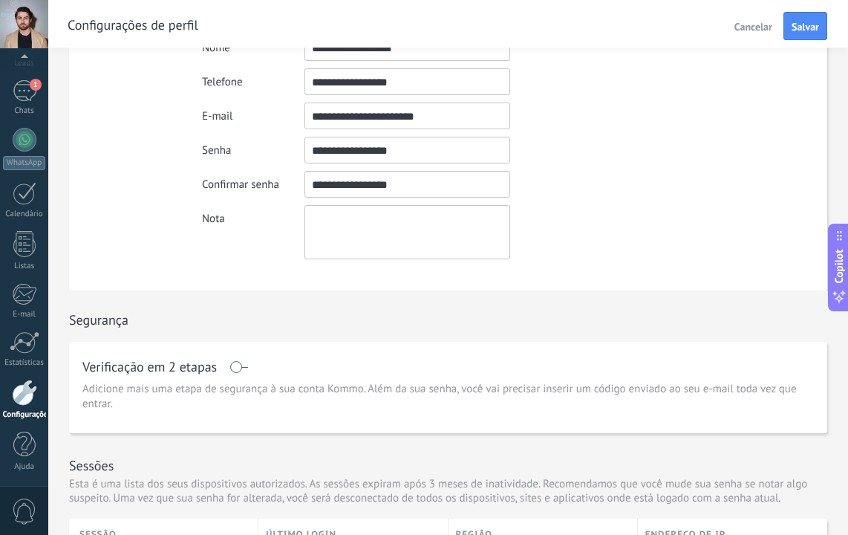
click at [383, 365] on div "Verificação em 2 etapas Adicione mais uma etapa de segurança à sua conta Kommo.…" at bounding box center [448, 387] width 758 height 91
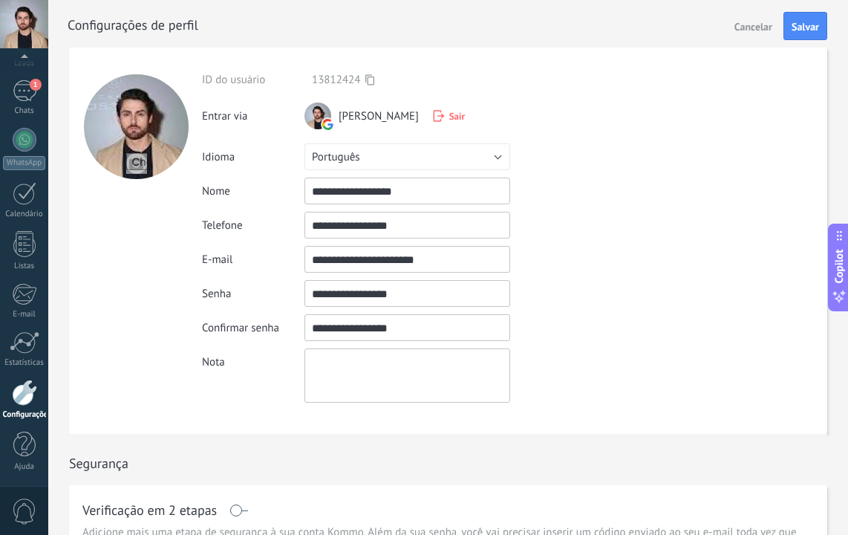
drag, startPoint x: 443, startPoint y: 259, endPoint x: 253, endPoint y: 245, distance: 190.0
click at [800, 34] on button "Salvar" at bounding box center [806, 26] width 44 height 28
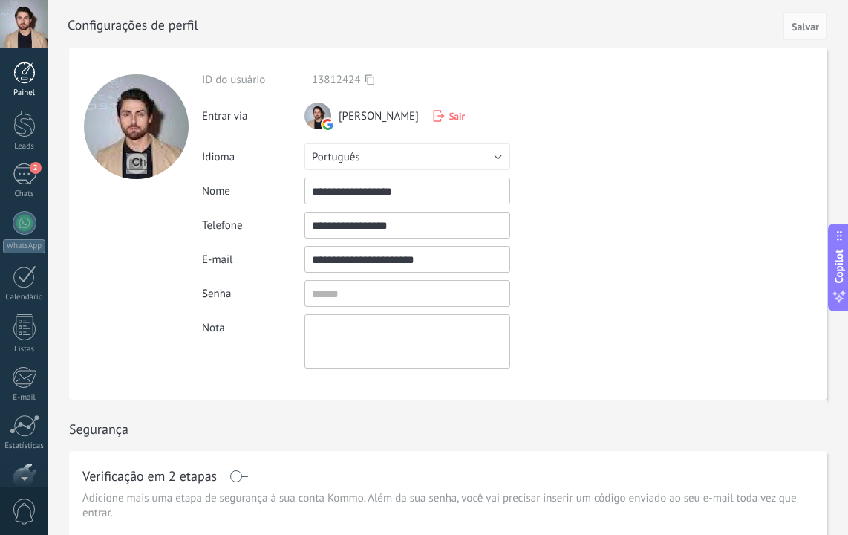
click at [22, 85] on link "Painel" at bounding box center [24, 80] width 48 height 36
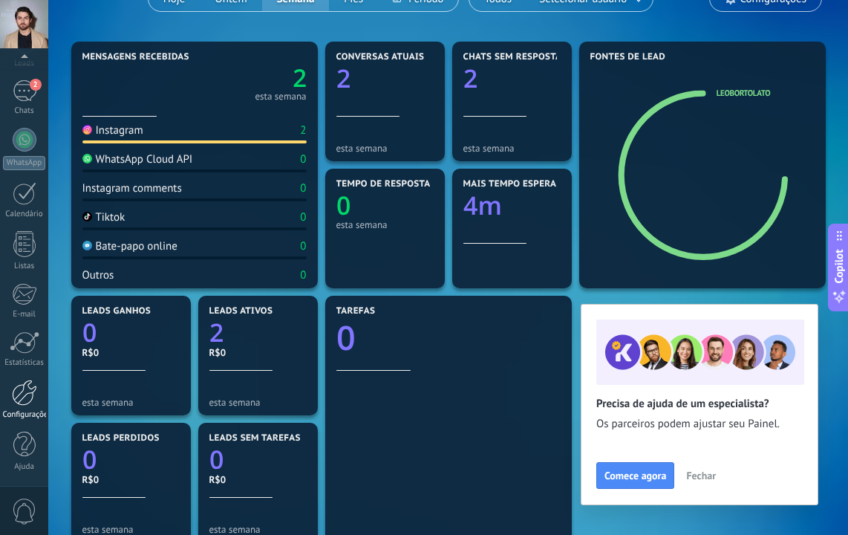
scroll to position [83, 0]
click at [18, 398] on div at bounding box center [24, 393] width 25 height 26
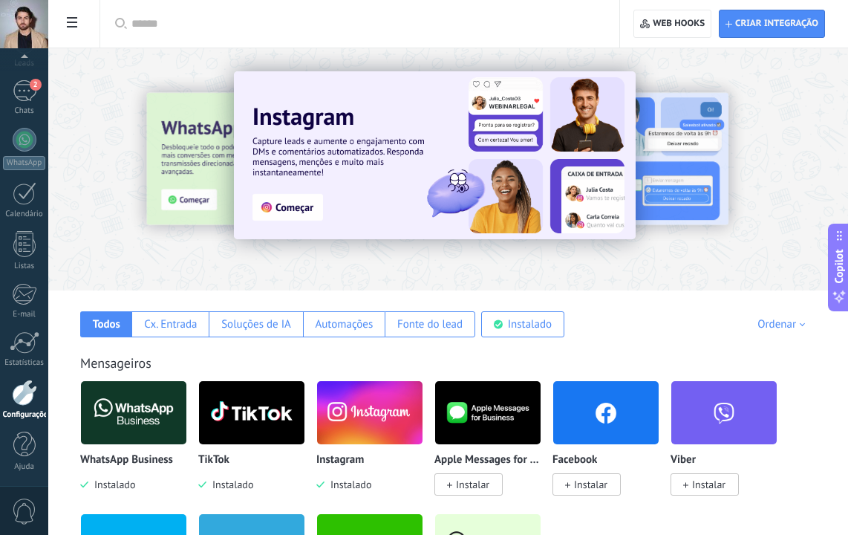
click at [238, 271] on div at bounding box center [448, 165] width 800 height 213
click at [232, 429] on img at bounding box center [251, 413] width 105 height 72
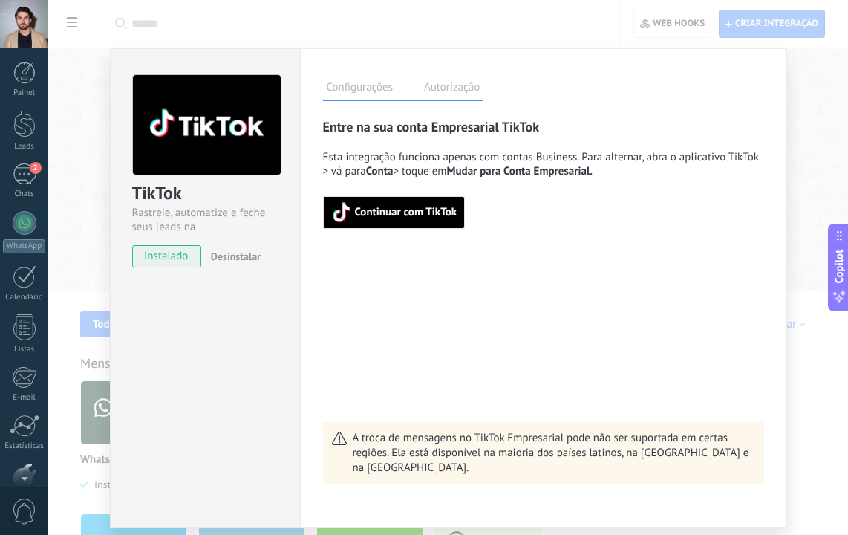
scroll to position [83, 0]
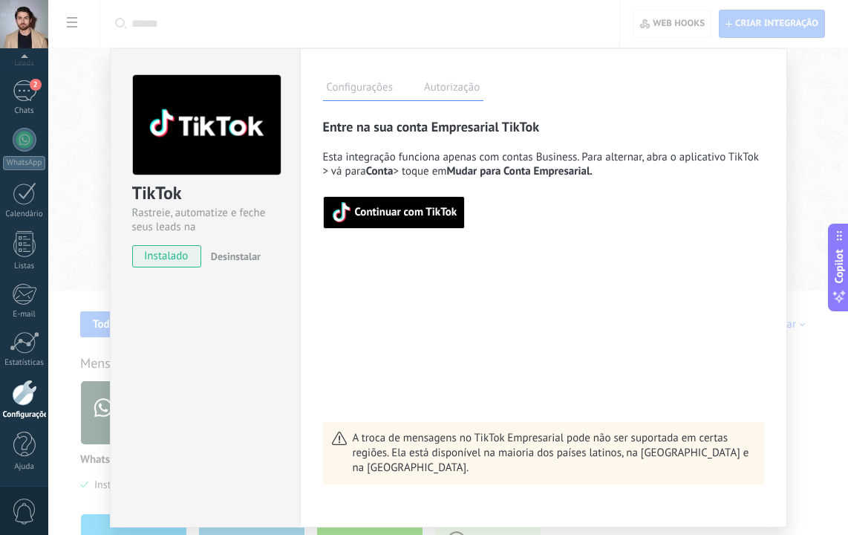
click at [818, 192] on div "TikTok Rastreie, automatize e feche seus leads na Kommo instalado Desinstalar C…" at bounding box center [448, 267] width 800 height 535
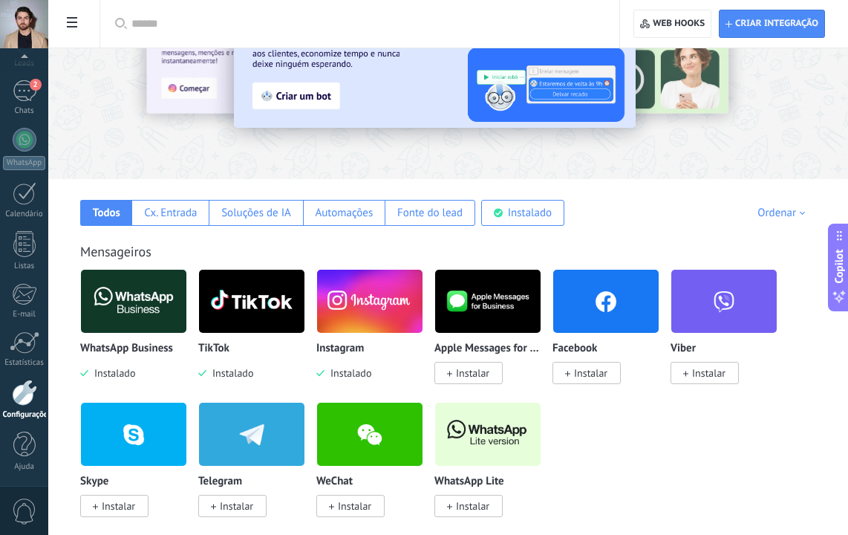
scroll to position [146, 0]
